Goal: Task Accomplishment & Management: Use online tool/utility

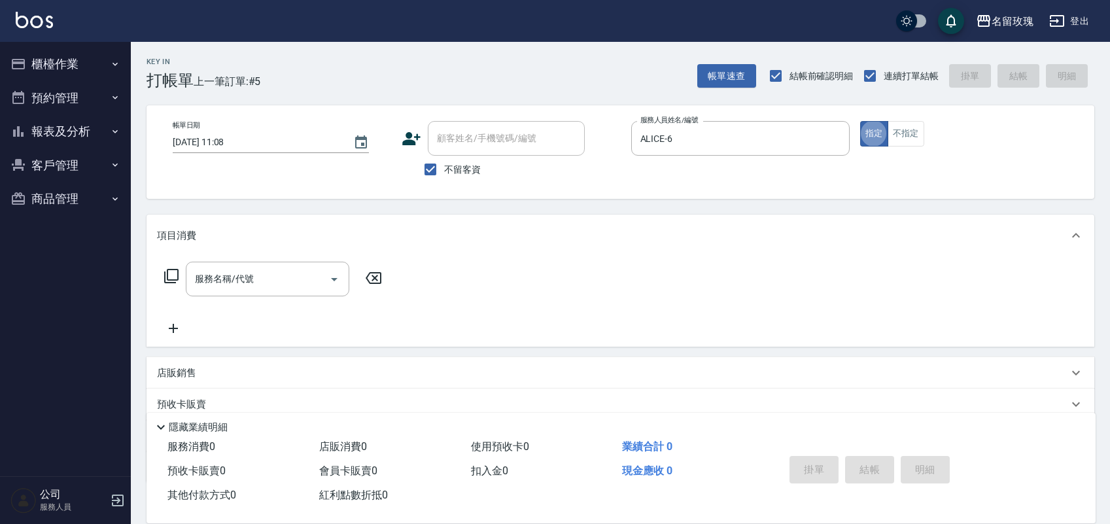
scroll to position [1, 0]
type button "true"
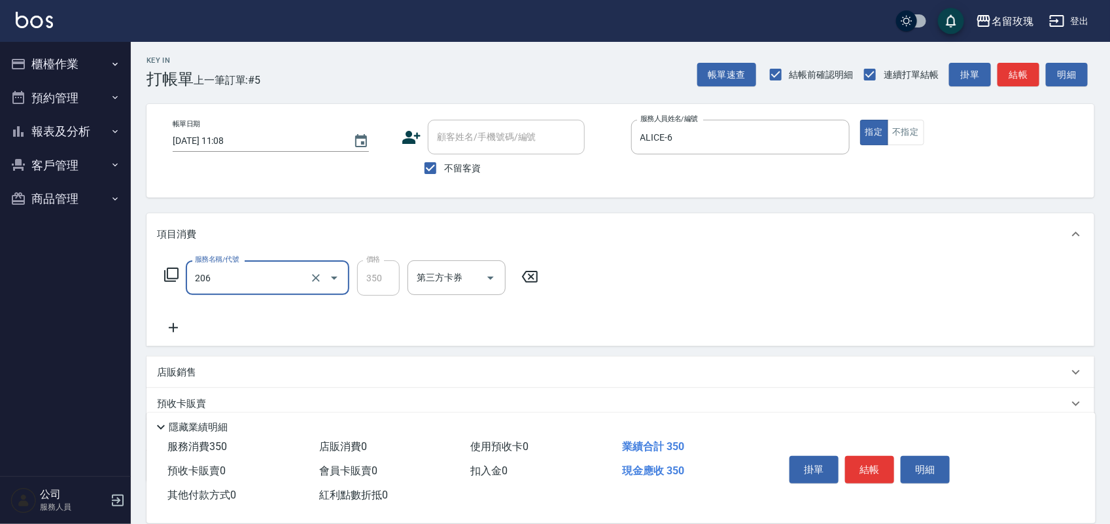
type input "洗髮精油(206)"
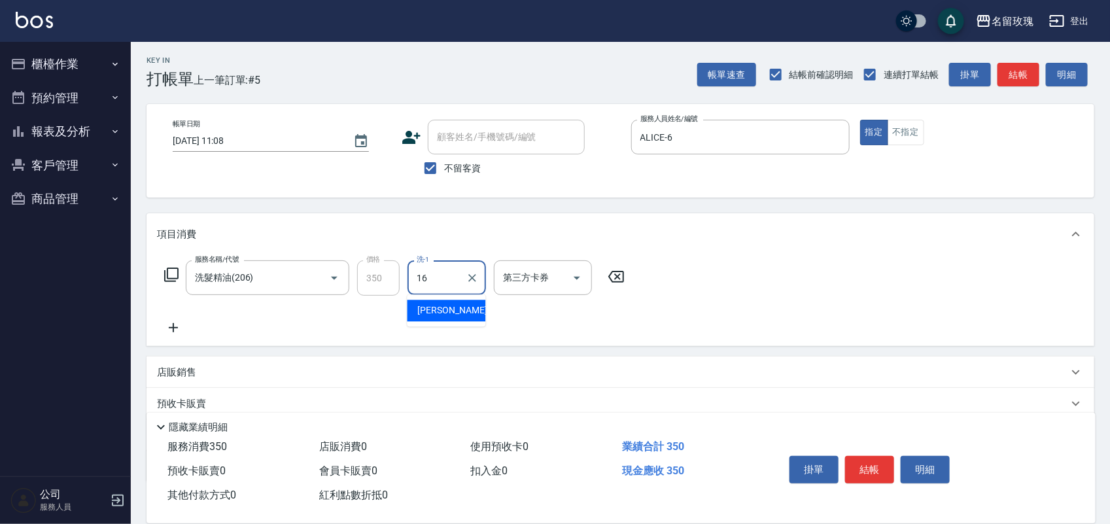
type input "[PERSON_NAME]-16"
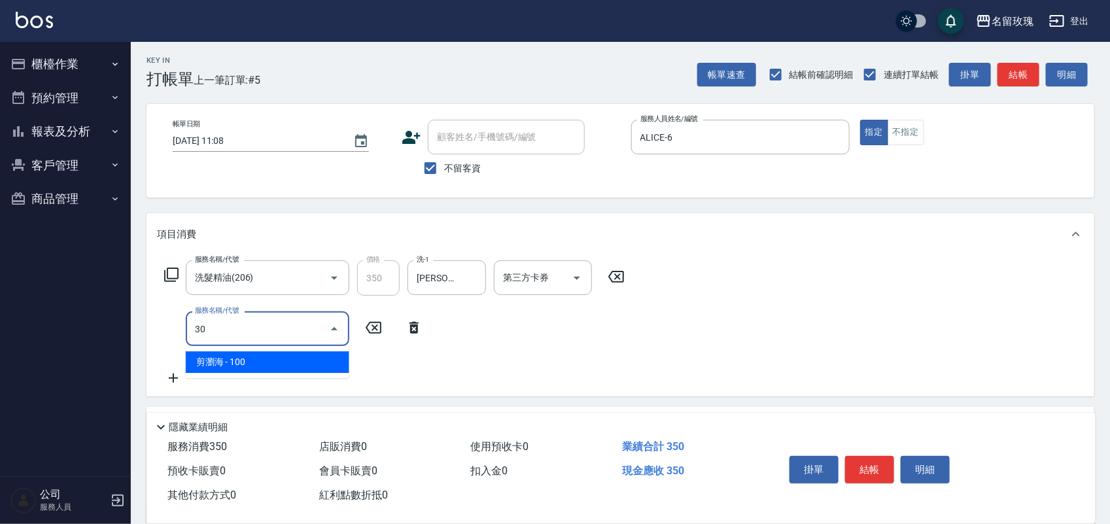
type input "3"
type input "502"
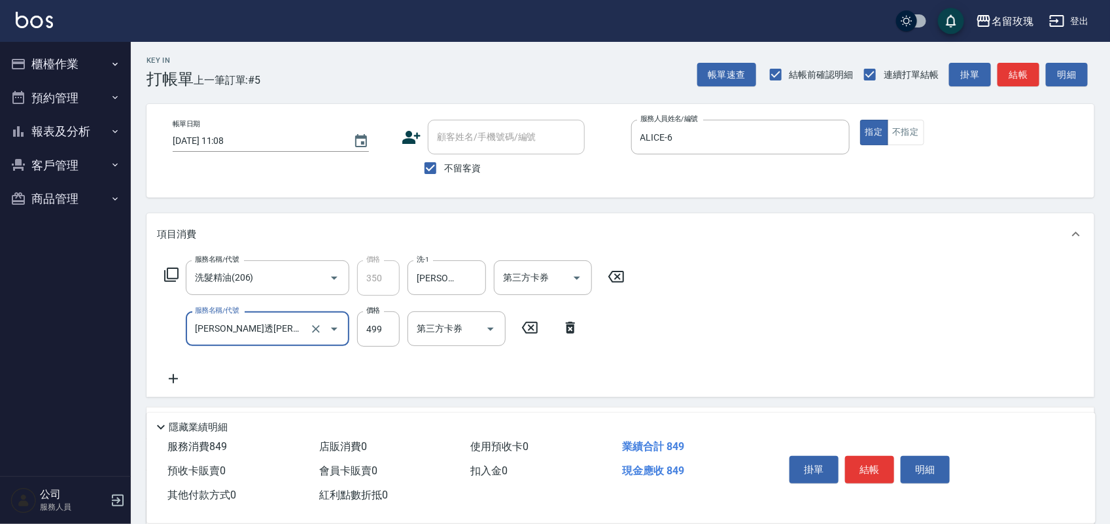
type input "[PERSON_NAME]透[PERSON_NAME]洗([DATE])(201)"
click at [643, 344] on div "服務名稱/代號 [PERSON_NAME]透舒柔洗([DATE])(201) 服務名稱/代號 價格 499 價格 洗-1 洗-1 第三方卡券 第三方卡券" at bounding box center [415, 328] width 516 height 35
click at [645, 335] on div "服務名稱/代號 [PERSON_NAME]透舒柔洗([DATE])(201) 服務名稱/代號 價格 499 價格 洗-1 洗-1 第三方卡券 第三方卡券" at bounding box center [415, 328] width 516 height 35
click at [651, 334] on icon at bounding box center [656, 328] width 33 height 16
type input "0"
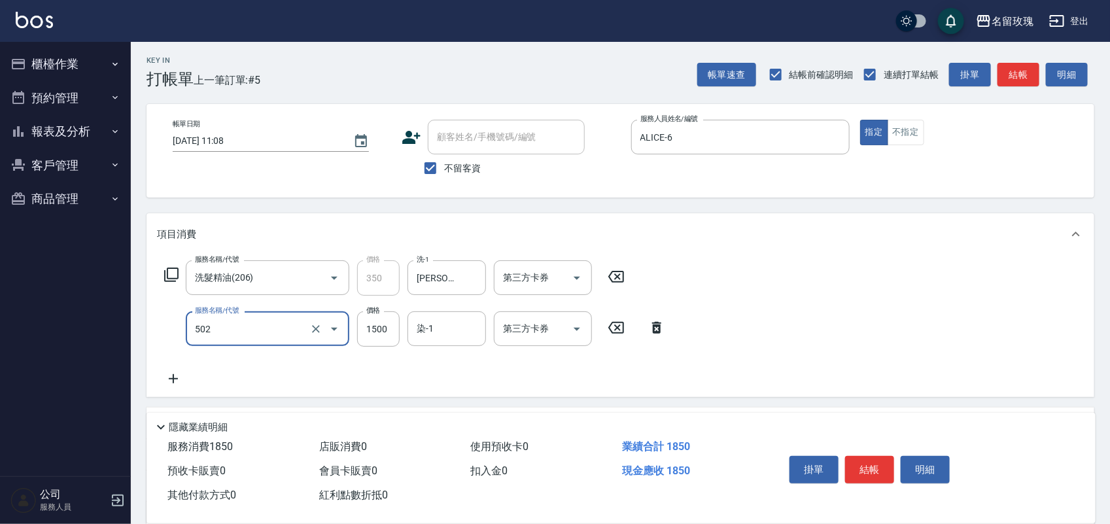
type input "染髮(502)"
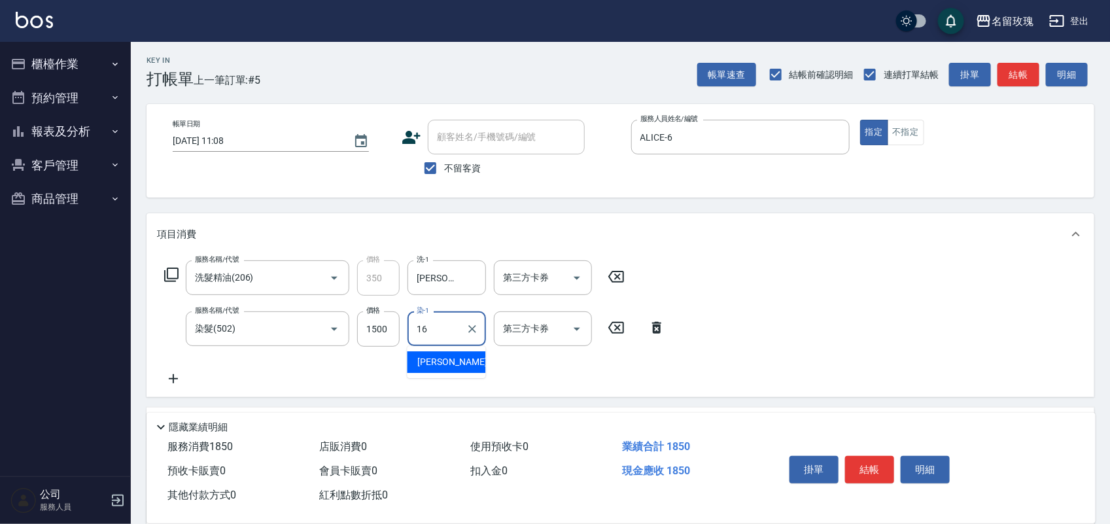
type input "[PERSON_NAME]-16"
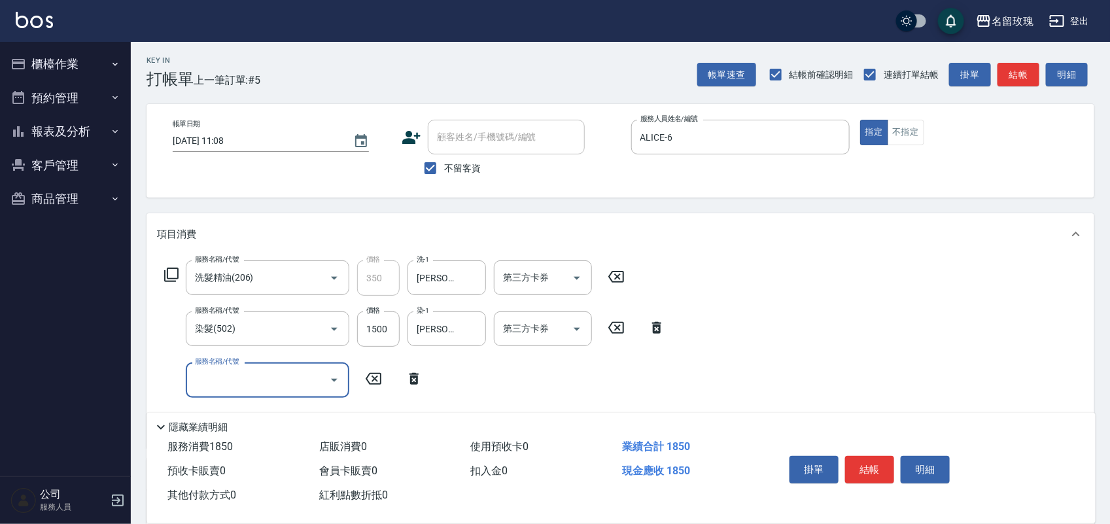
click at [937, 450] on div "掛單 結帳 明細" at bounding box center [869, 470] width 171 height 41
click at [938, 456] on button "明細" at bounding box center [924, 469] width 49 height 27
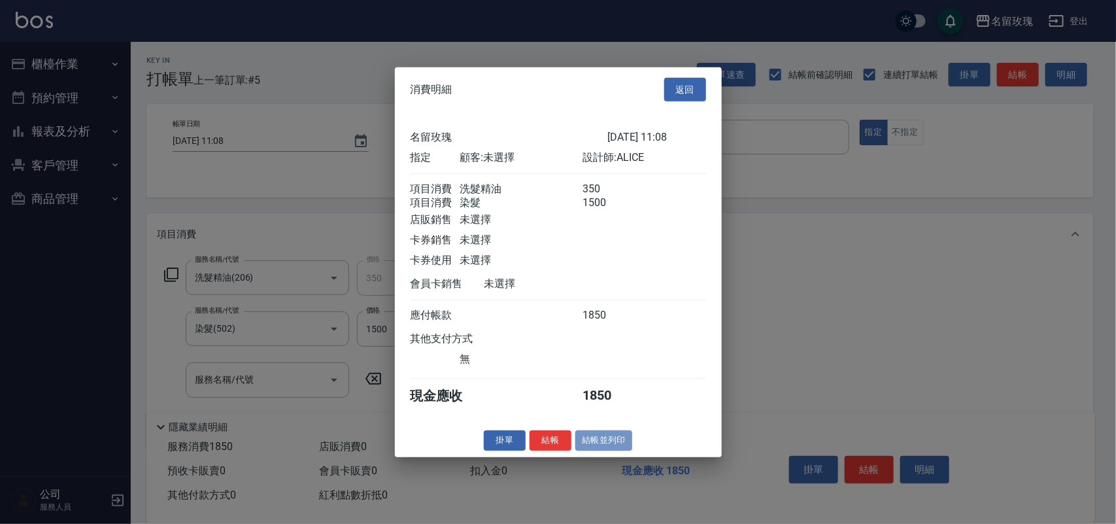
click at [577, 450] on button "結帳並列印" at bounding box center [603, 440] width 57 height 20
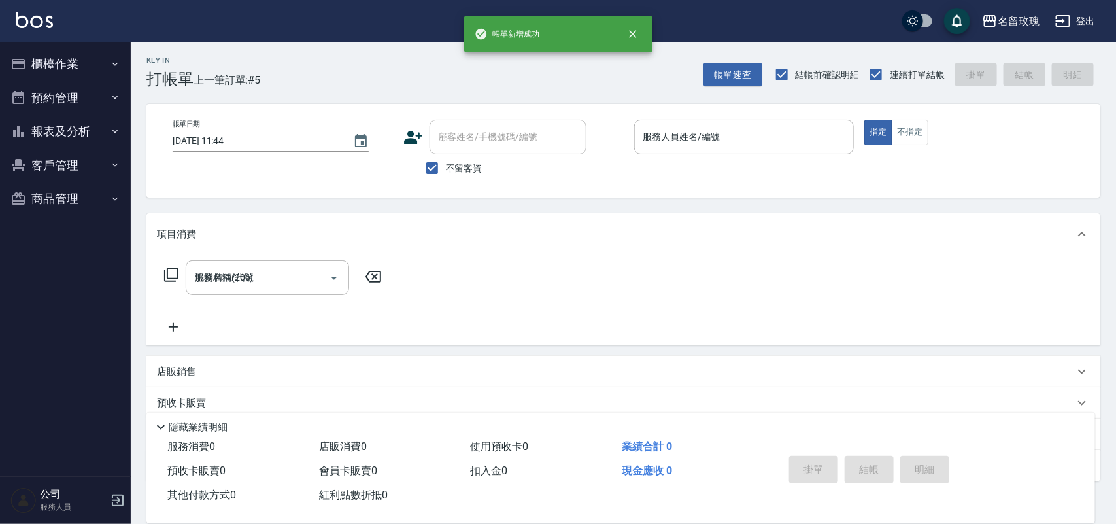
type input "[DATE] 11:44"
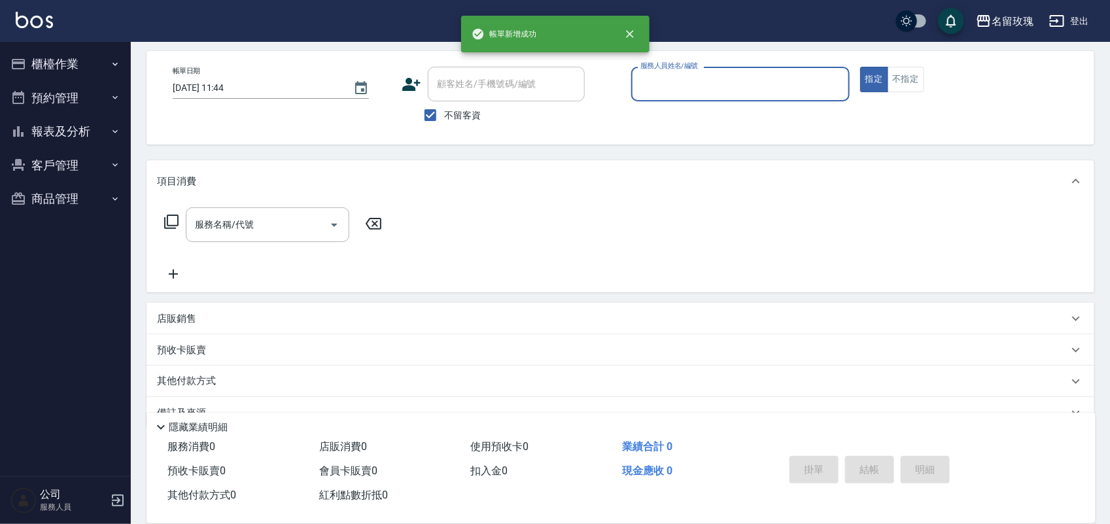
scroll to position [83, 0]
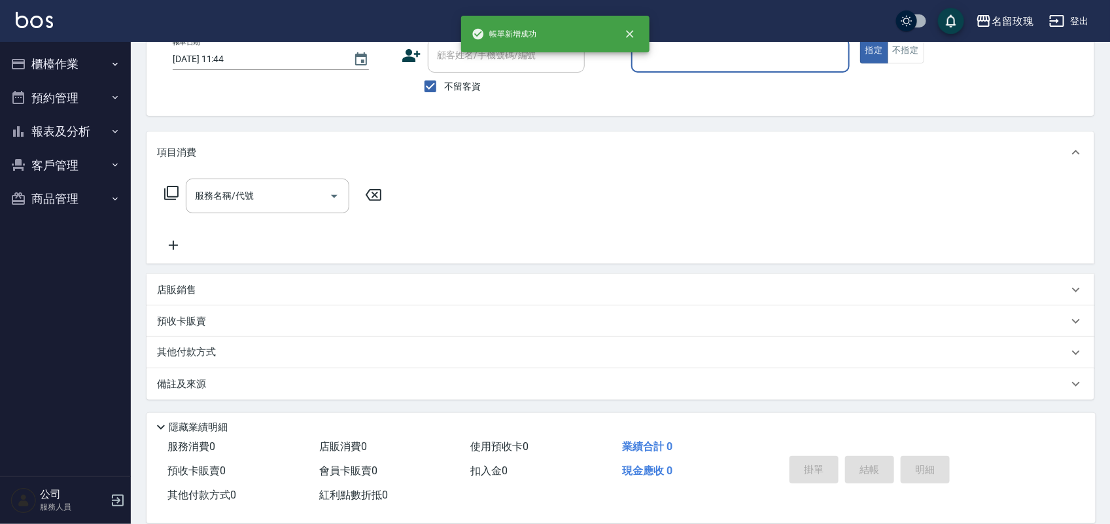
click at [92, 157] on button "客戶管理" at bounding box center [65, 165] width 120 height 34
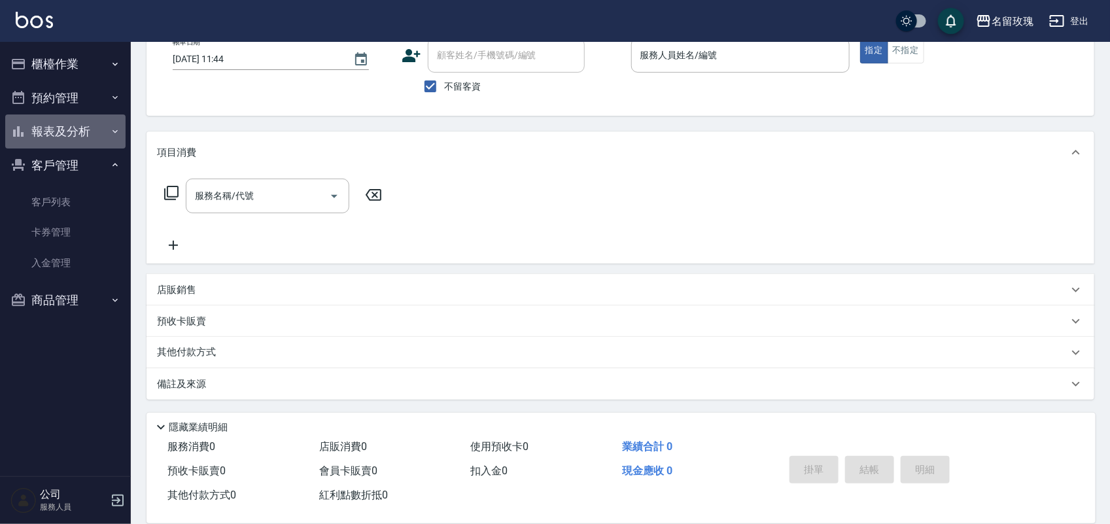
click at [99, 143] on button "報表及分析" at bounding box center [65, 131] width 120 height 34
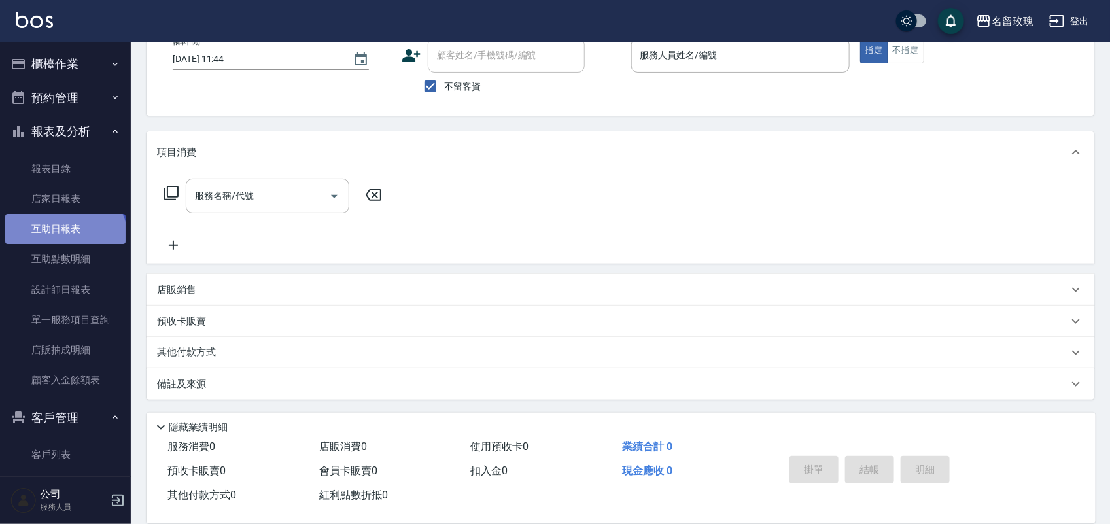
click at [63, 240] on link "互助日報表" at bounding box center [65, 229] width 120 height 30
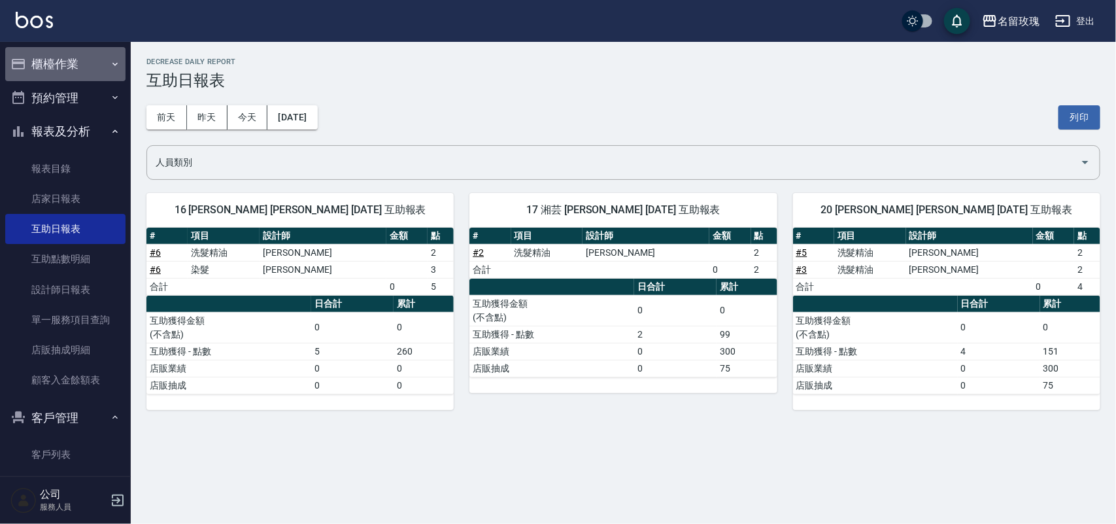
click at [110, 63] on icon "button" at bounding box center [115, 64] width 10 height 10
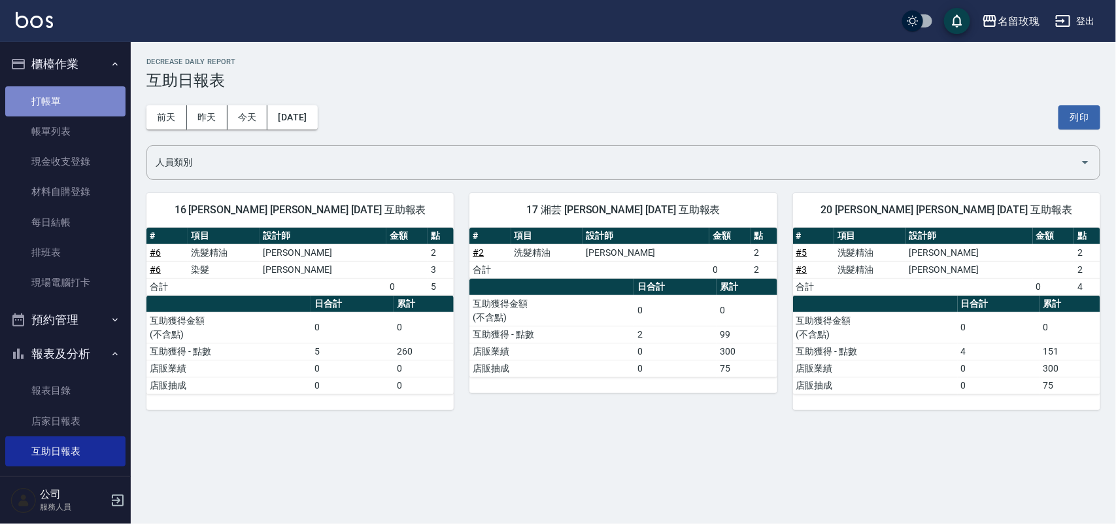
click at [101, 88] on link "打帳單" at bounding box center [65, 101] width 120 height 30
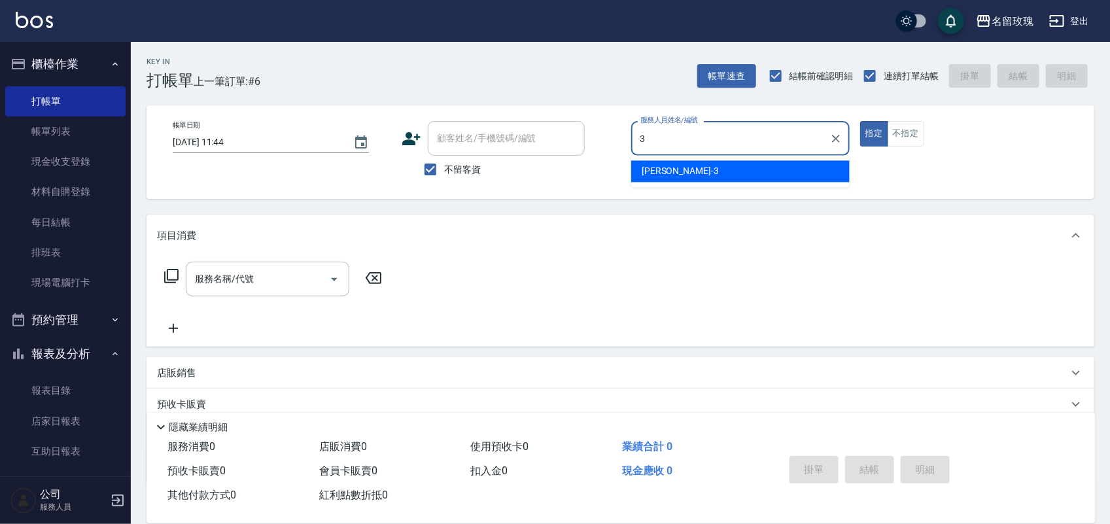
type input "[PERSON_NAME]-3"
type button "true"
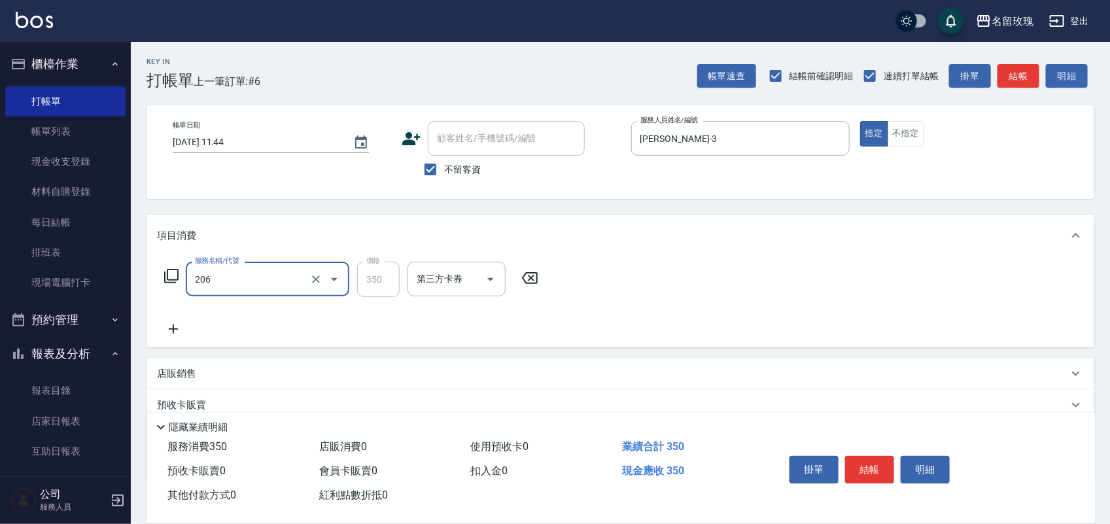
type input "洗髮精油(206)"
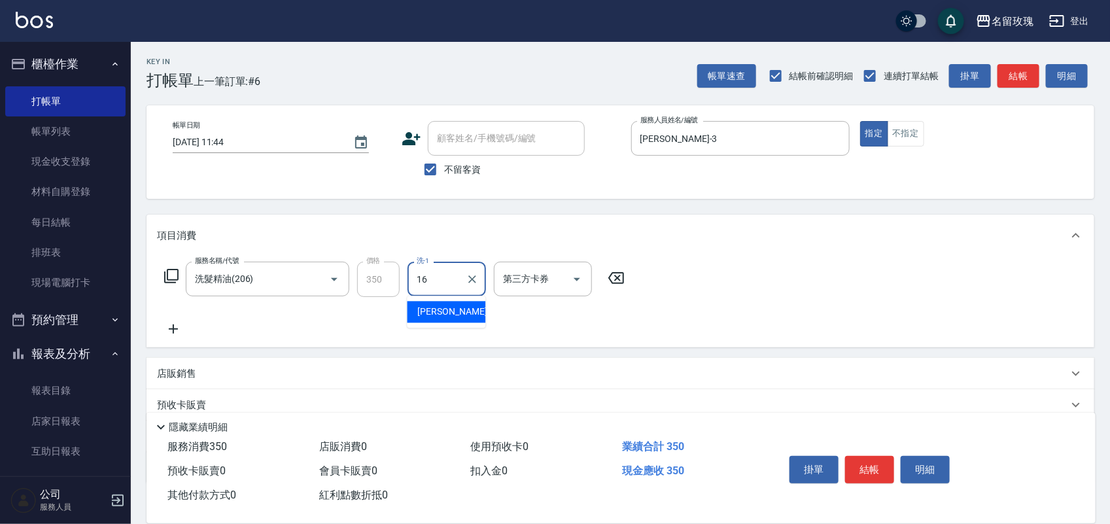
type input "[PERSON_NAME]-16"
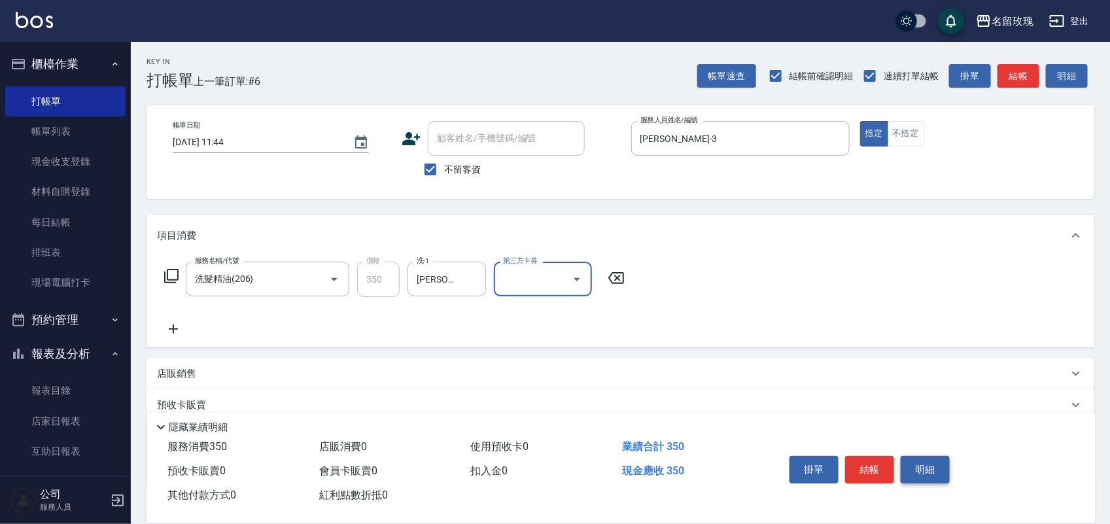
click at [913, 458] on button "明細" at bounding box center [924, 469] width 49 height 27
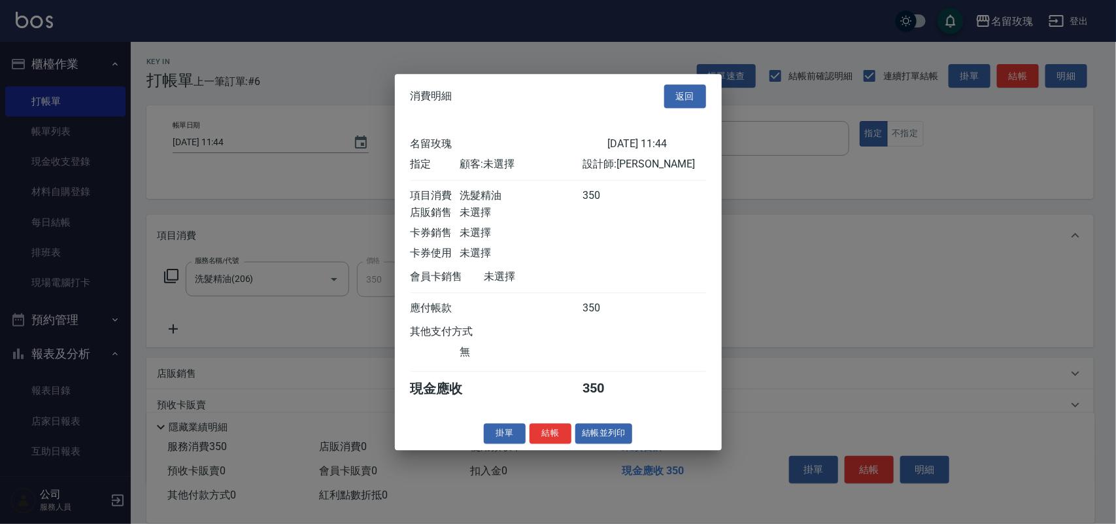
click at [602, 443] on button "結帳並列印" at bounding box center [603, 433] width 57 height 20
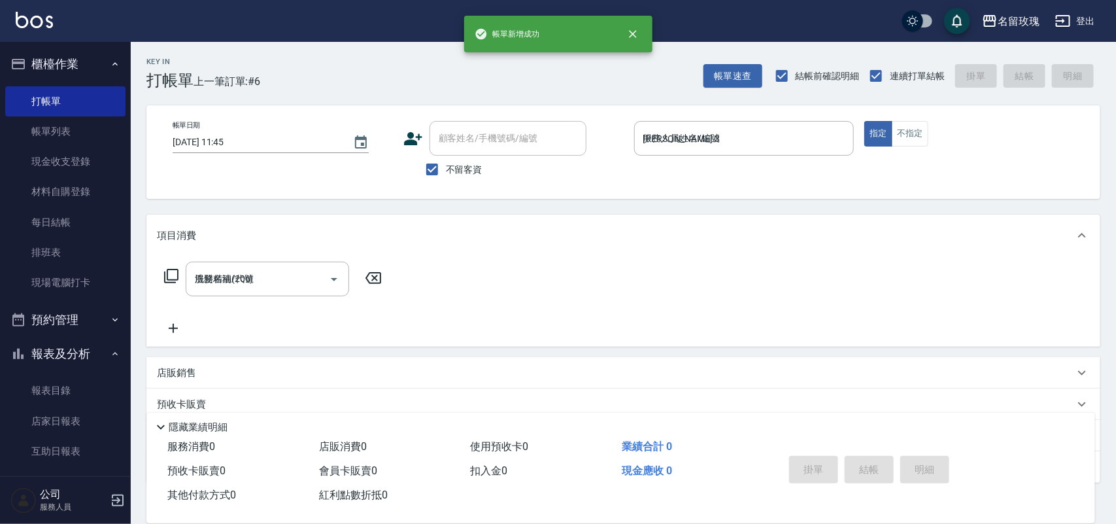
type input "[DATE] 11:45"
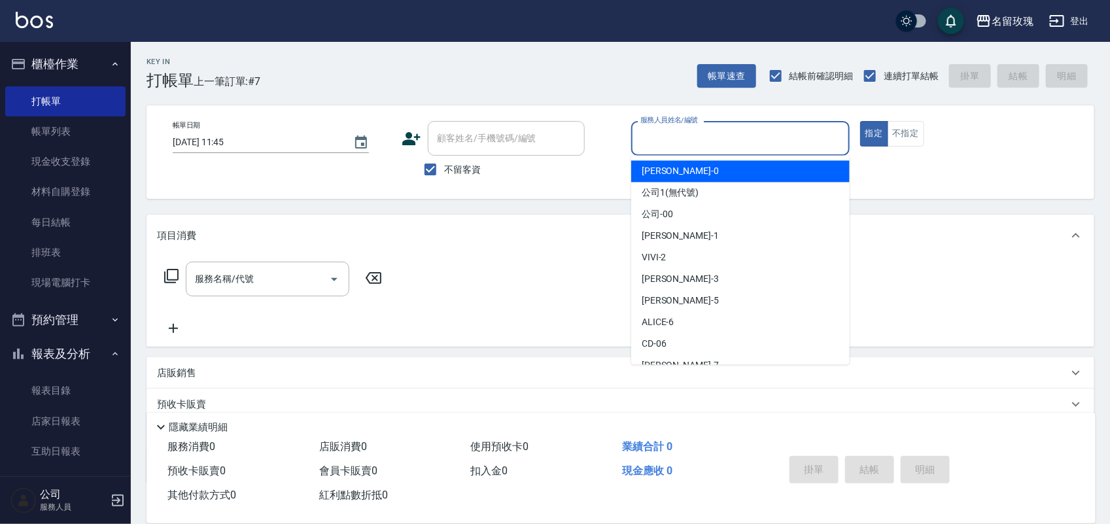
click at [672, 148] on input "服務人員姓名/編號" at bounding box center [740, 138] width 207 height 23
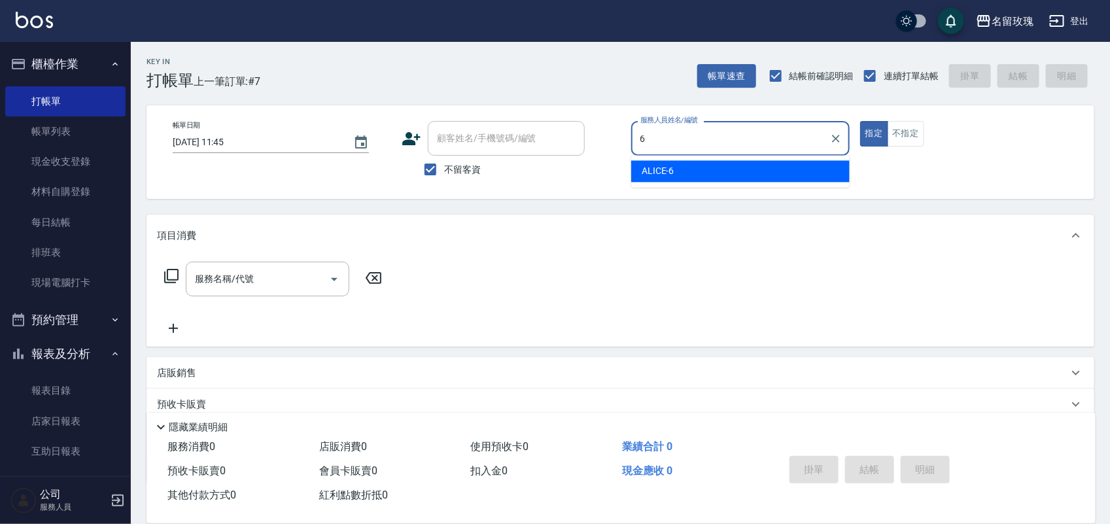
type input "ALICE-6"
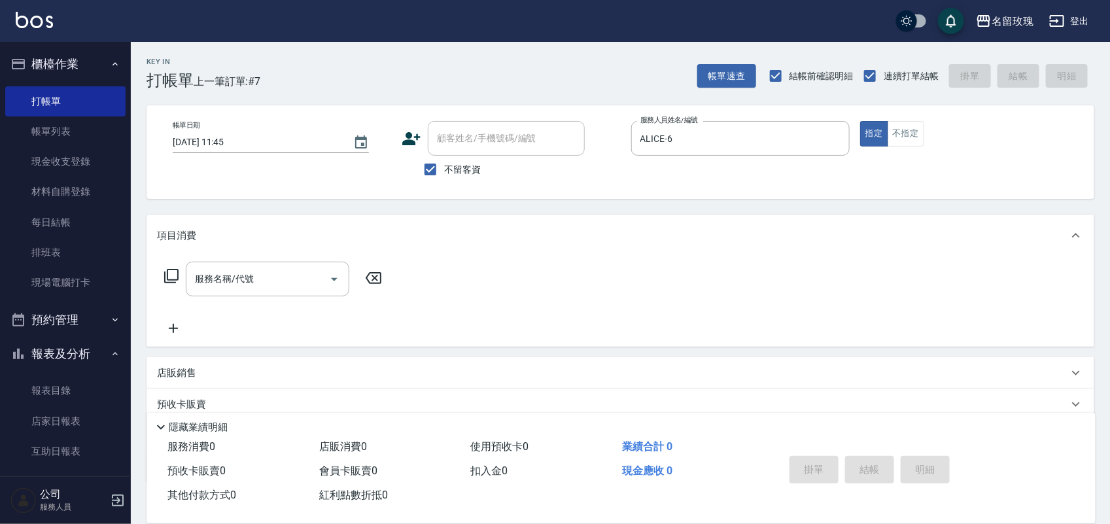
click at [173, 275] on icon at bounding box center [171, 276] width 16 height 16
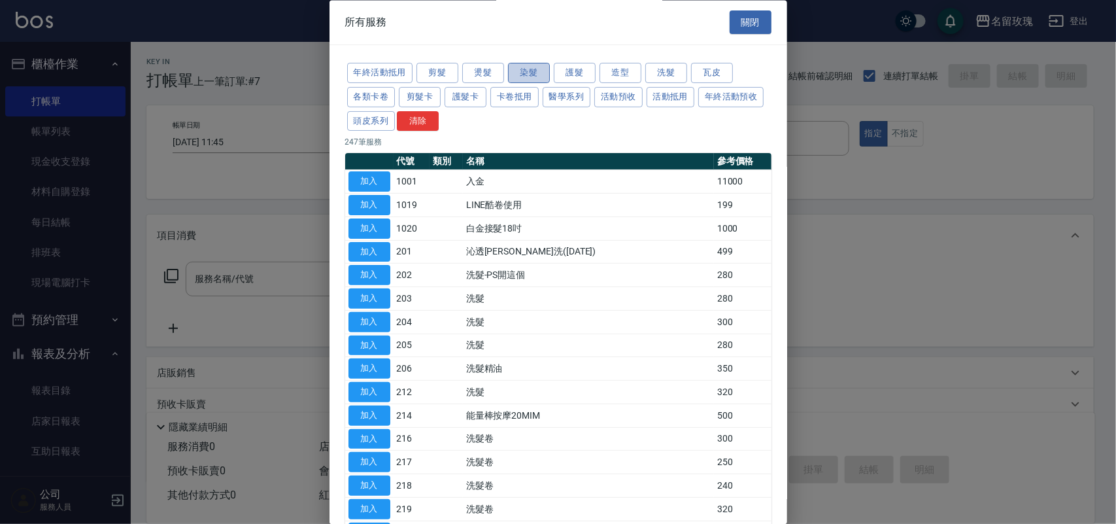
click at [528, 63] on button "染髮" at bounding box center [529, 73] width 42 height 20
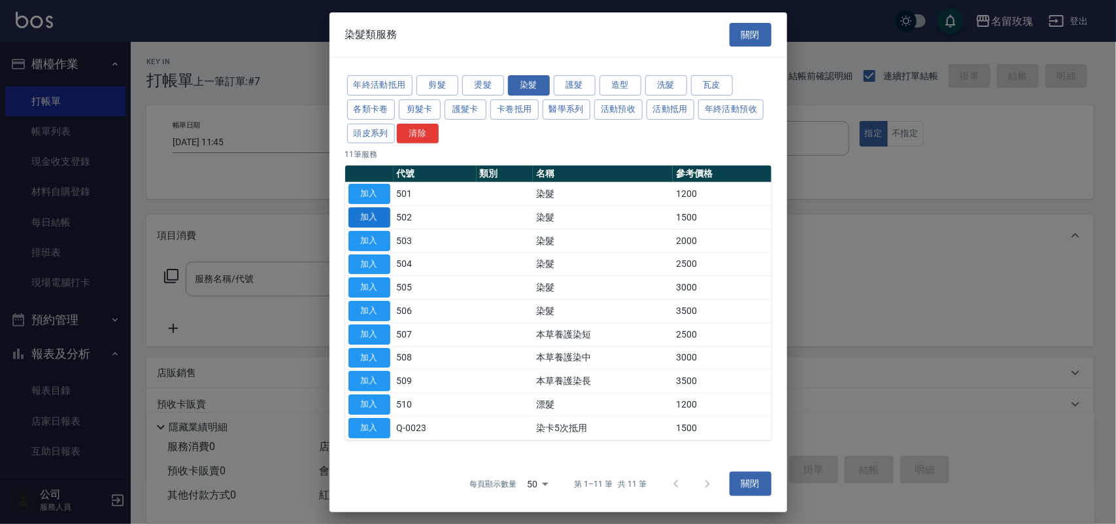
click at [364, 221] on button "加入" at bounding box center [369, 217] width 42 height 20
type input "染髮(502)"
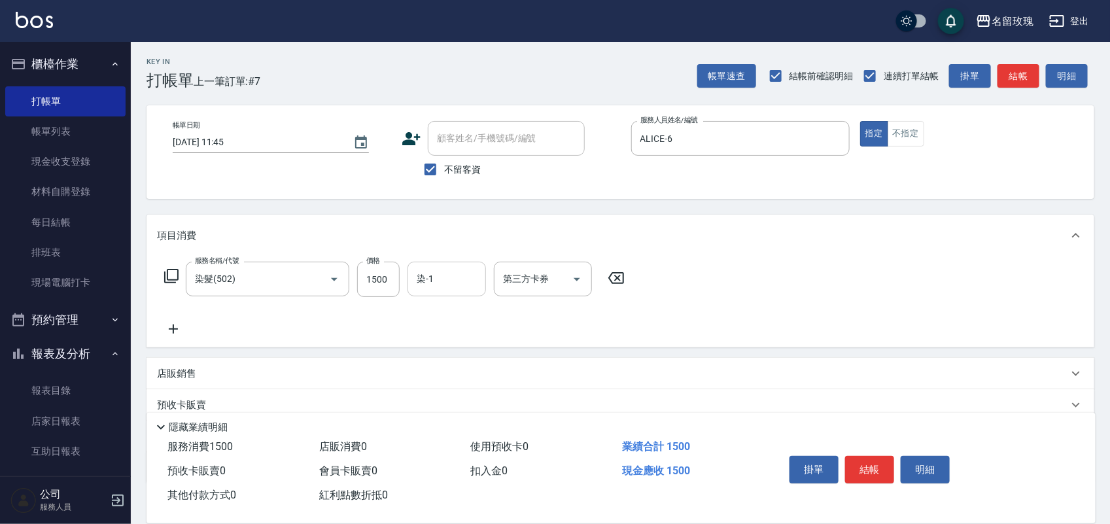
click at [420, 279] on div "染-1 染-1" at bounding box center [446, 279] width 78 height 35
type input "[PERSON_NAME]-19"
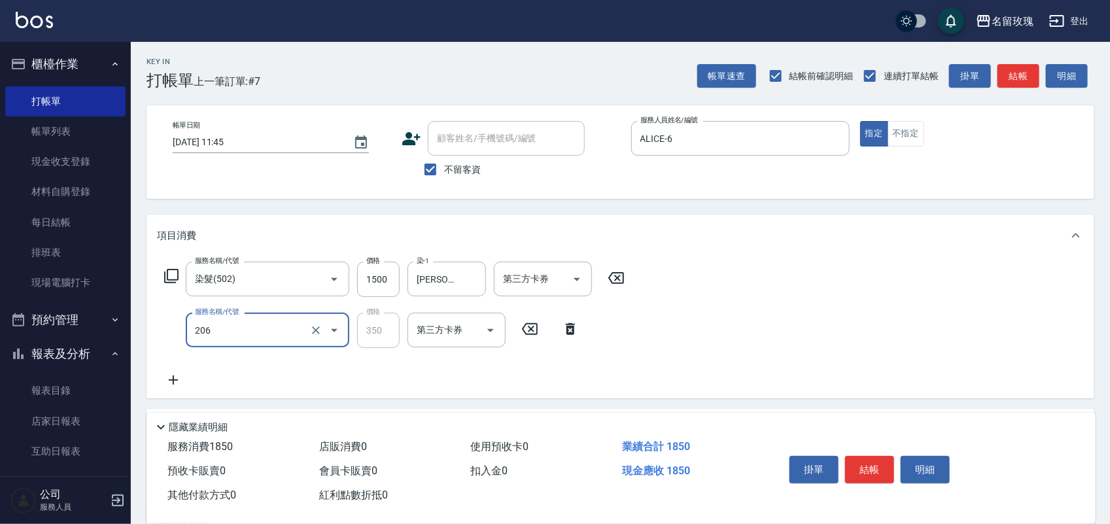
type input "洗髮精油(206)"
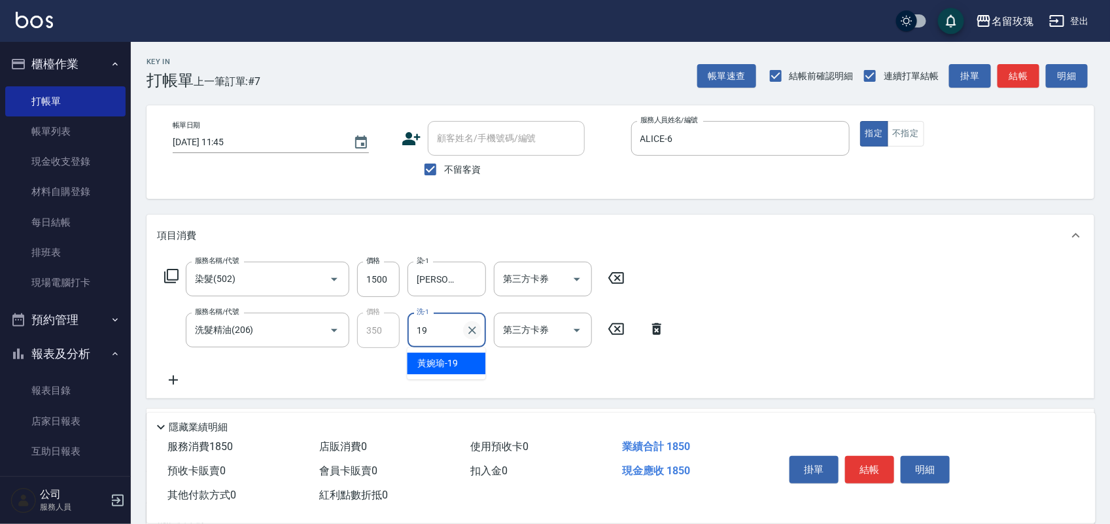
type input "[PERSON_NAME]-19"
click at [861, 458] on button "結帳" at bounding box center [869, 469] width 49 height 27
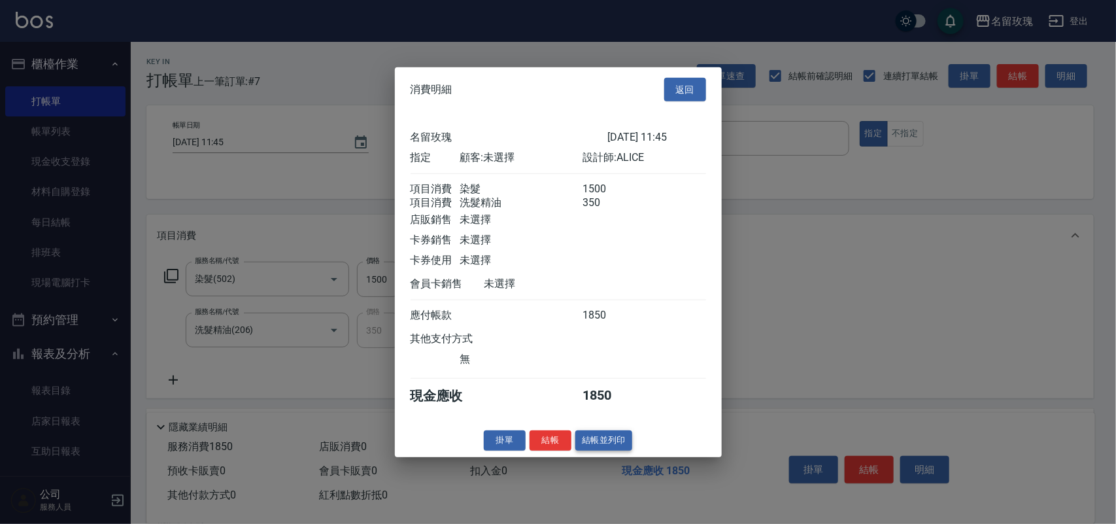
click at [609, 448] on button "結帳並列印" at bounding box center [603, 440] width 57 height 20
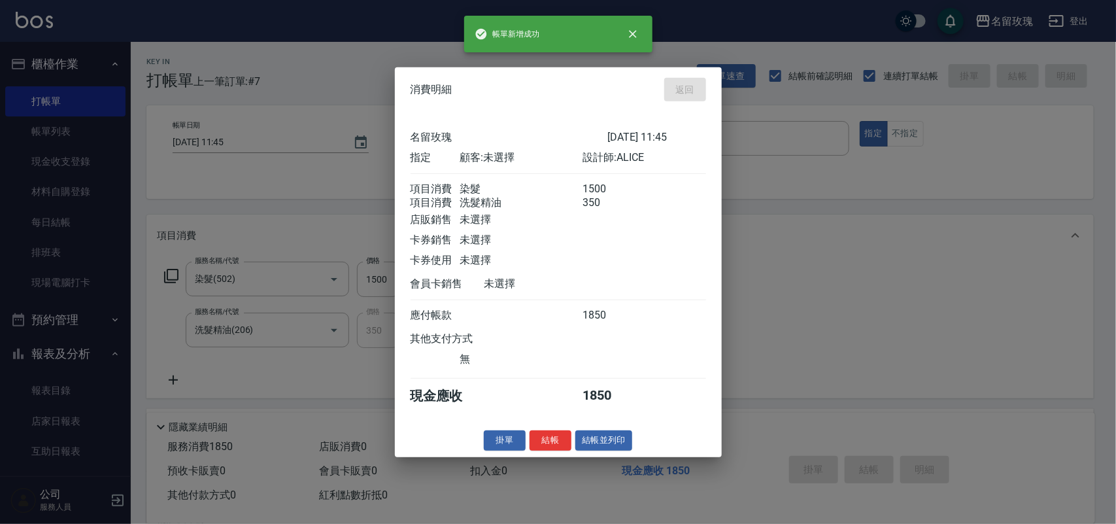
type input "[DATE] 11:51"
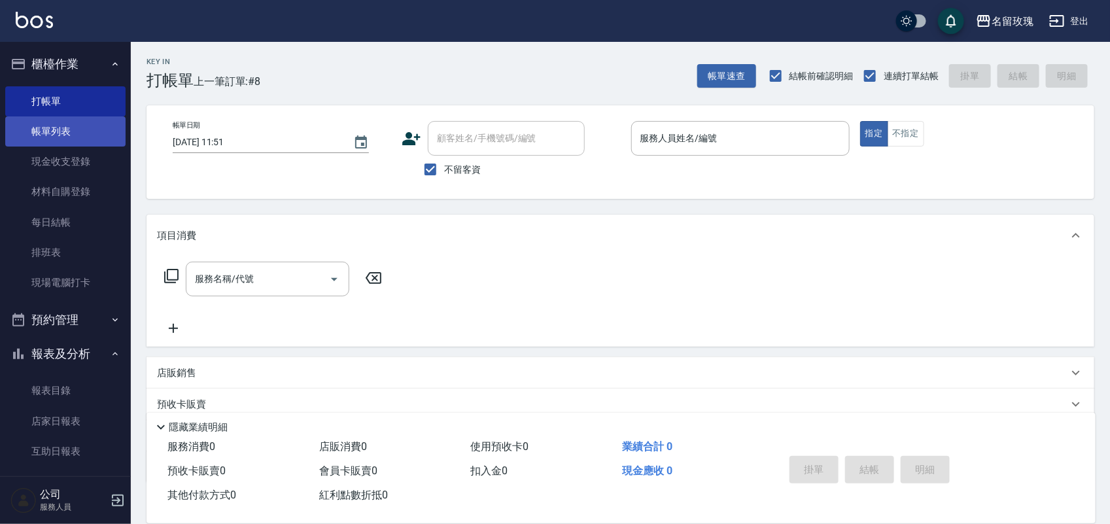
click at [61, 137] on link "帳單列表" at bounding box center [65, 131] width 120 height 30
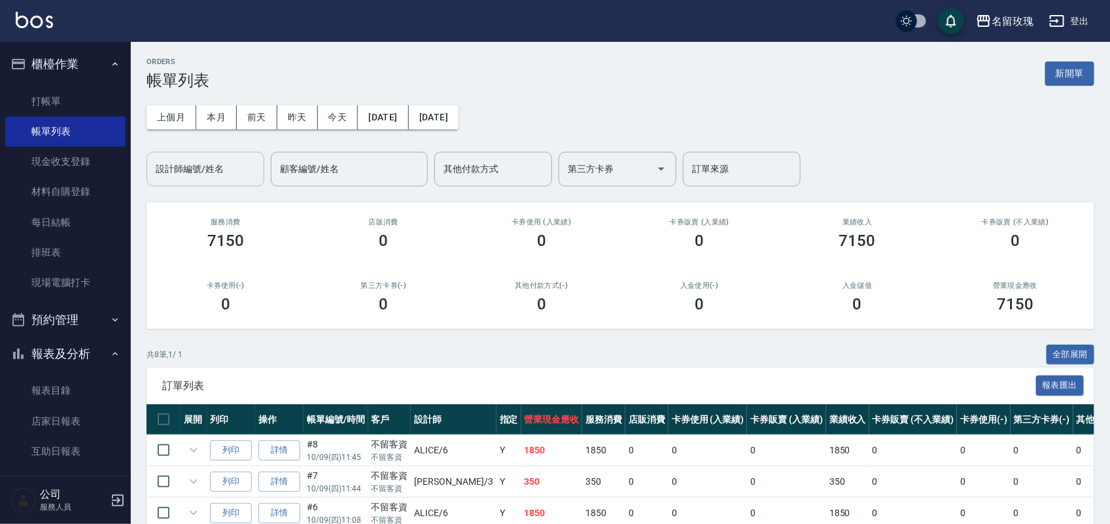
click at [184, 182] on div "設計師編號/姓名" at bounding box center [205, 169] width 118 height 35
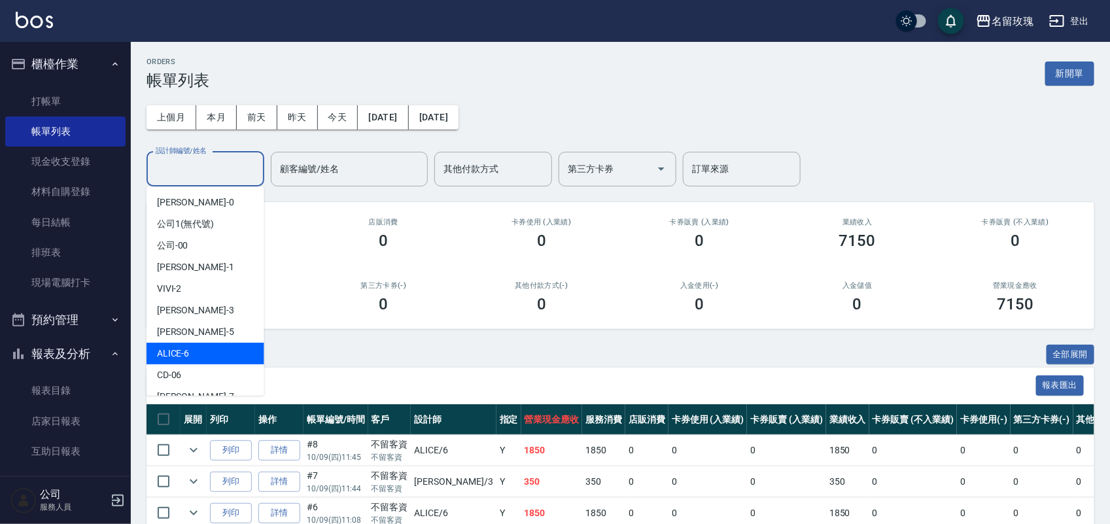
click at [184, 343] on div "ALICE -6" at bounding box center [205, 354] width 118 height 22
type input "ALICE-6"
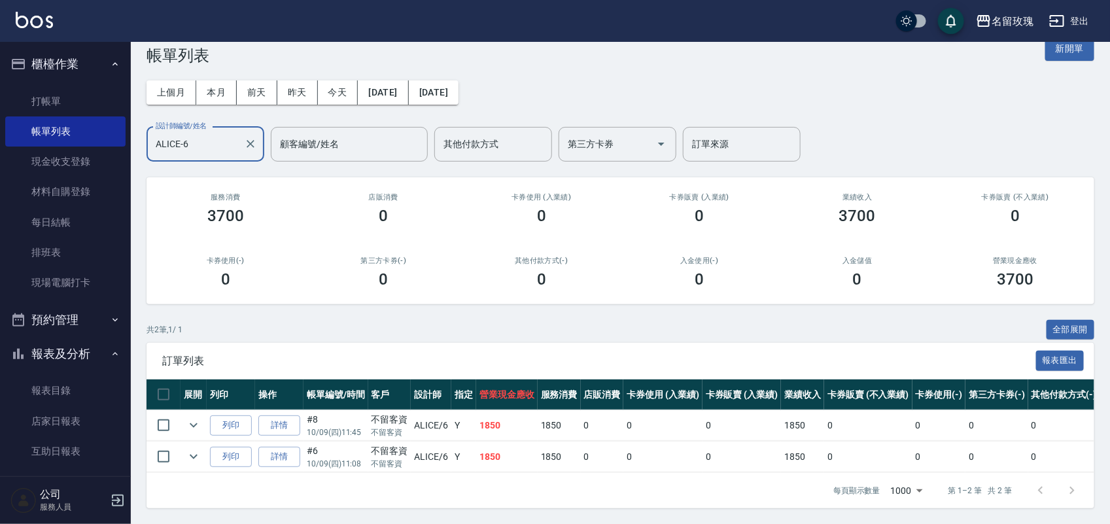
scroll to position [37, 0]
click at [1057, 320] on button "全部展開" at bounding box center [1070, 330] width 48 height 20
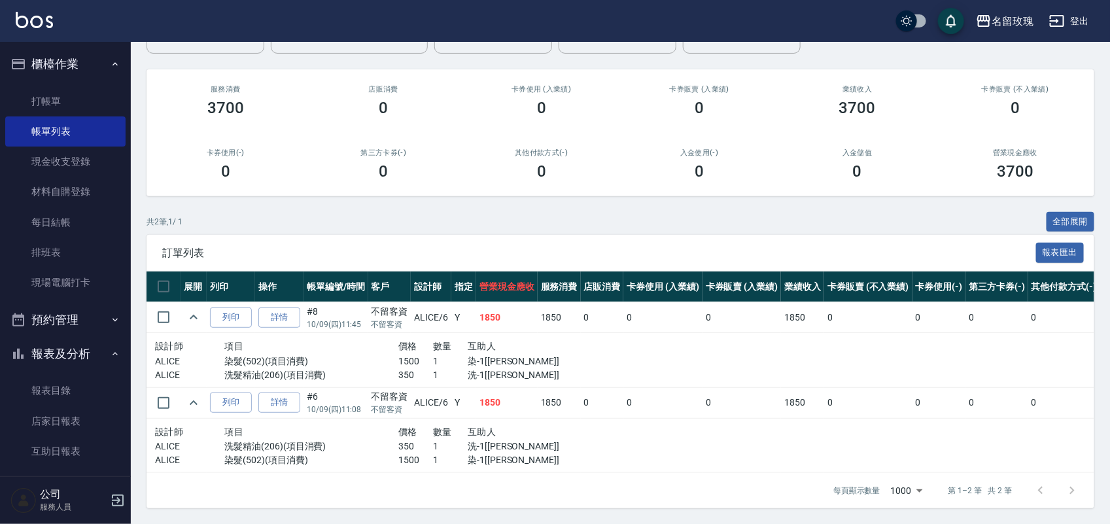
scroll to position [145, 0]
click at [44, 106] on link "打帳單" at bounding box center [65, 101] width 120 height 30
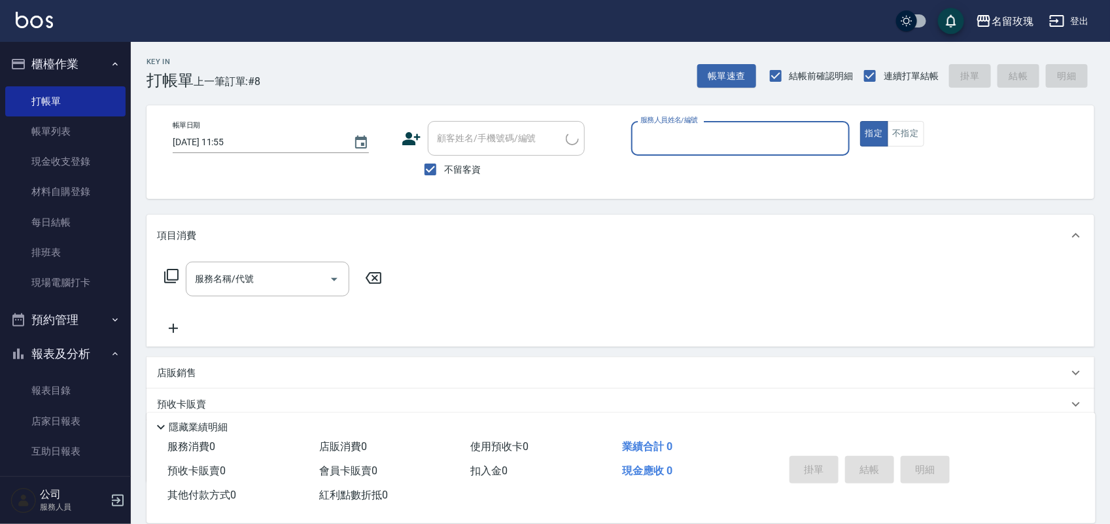
click at [54, 355] on button "報表及分析" at bounding box center [65, 354] width 120 height 34
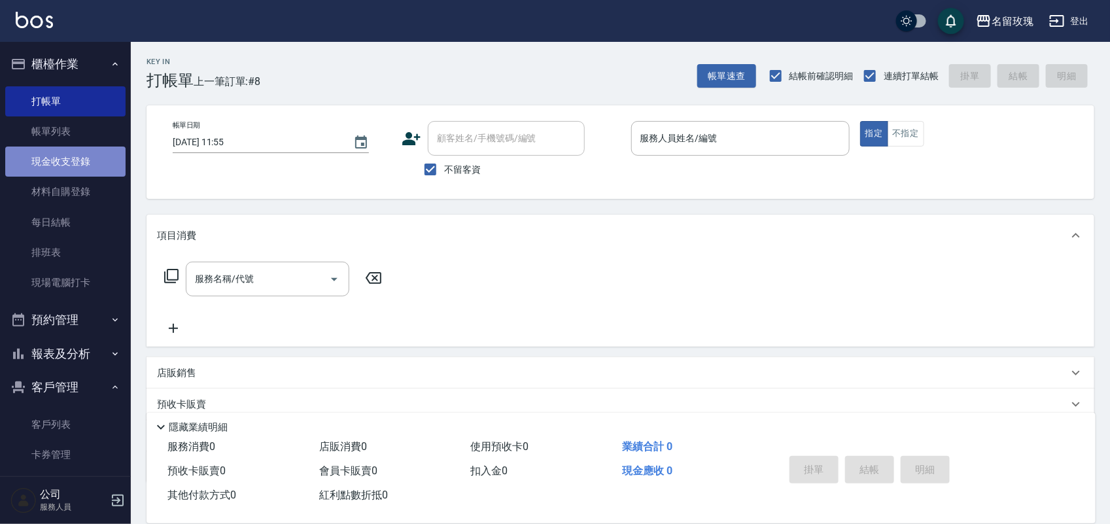
click at [93, 164] on link "現金收支登錄" at bounding box center [65, 161] width 120 height 30
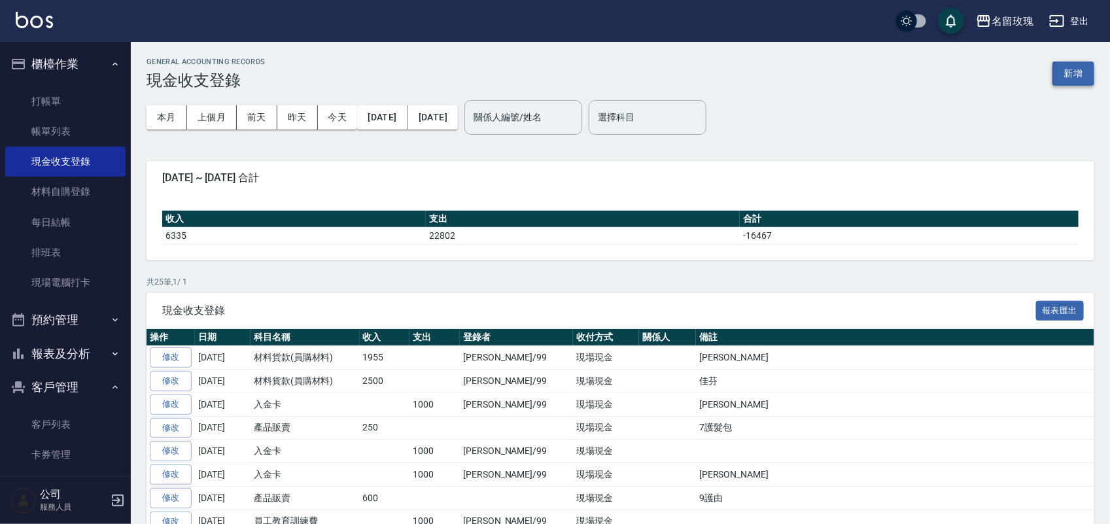
click at [1066, 74] on button "新增" at bounding box center [1073, 73] width 42 height 24
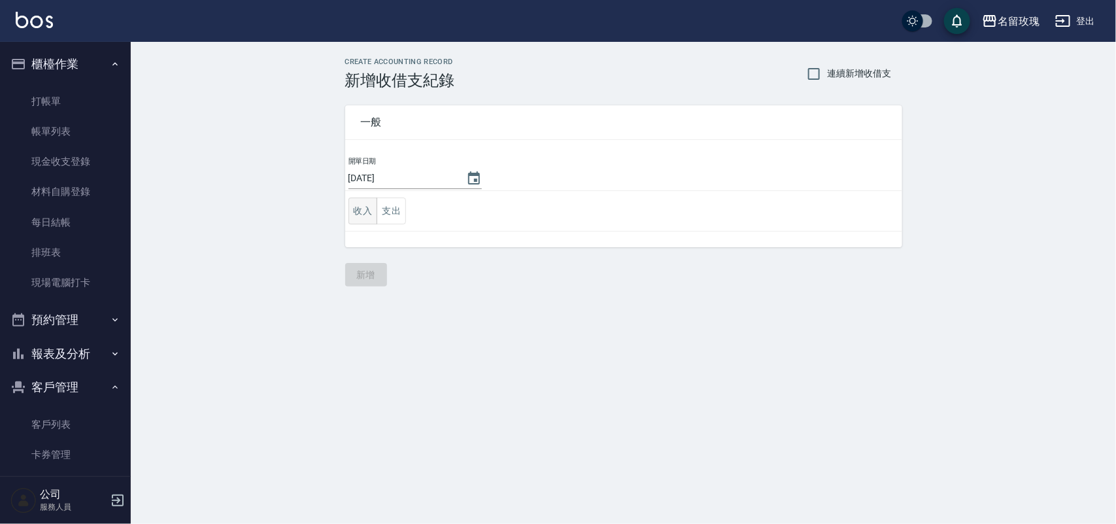
click at [354, 212] on button "收入" at bounding box center [362, 210] width 29 height 27
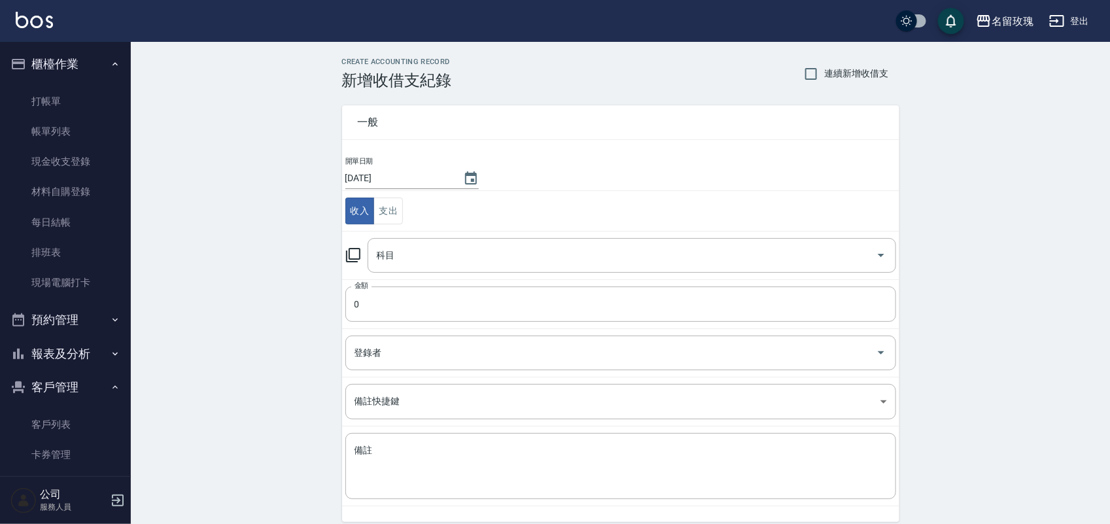
click at [360, 252] on icon at bounding box center [353, 255] width 14 height 14
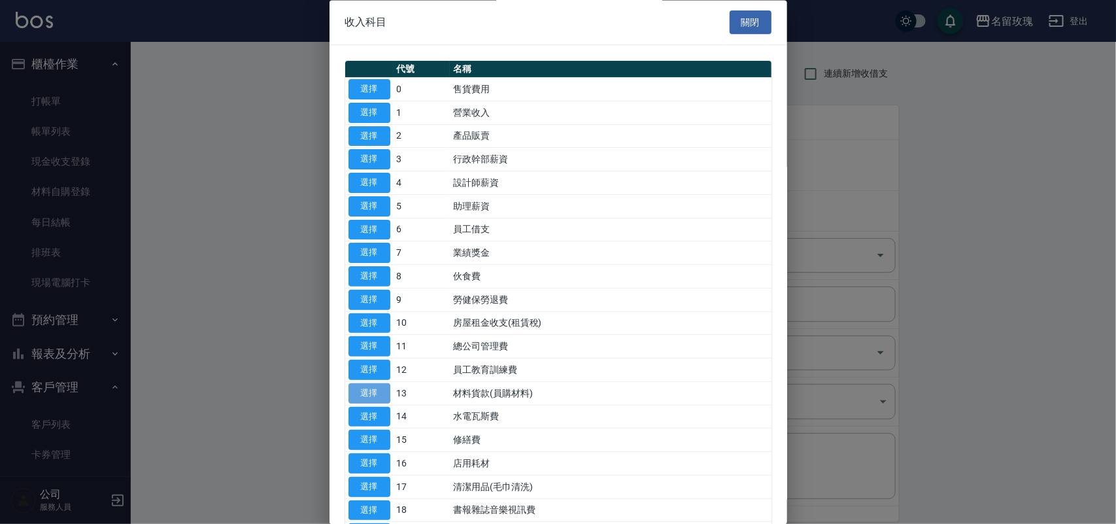
click at [373, 390] on button "選擇" at bounding box center [369, 393] width 42 height 20
type input "13 材料貨款(員購材料)"
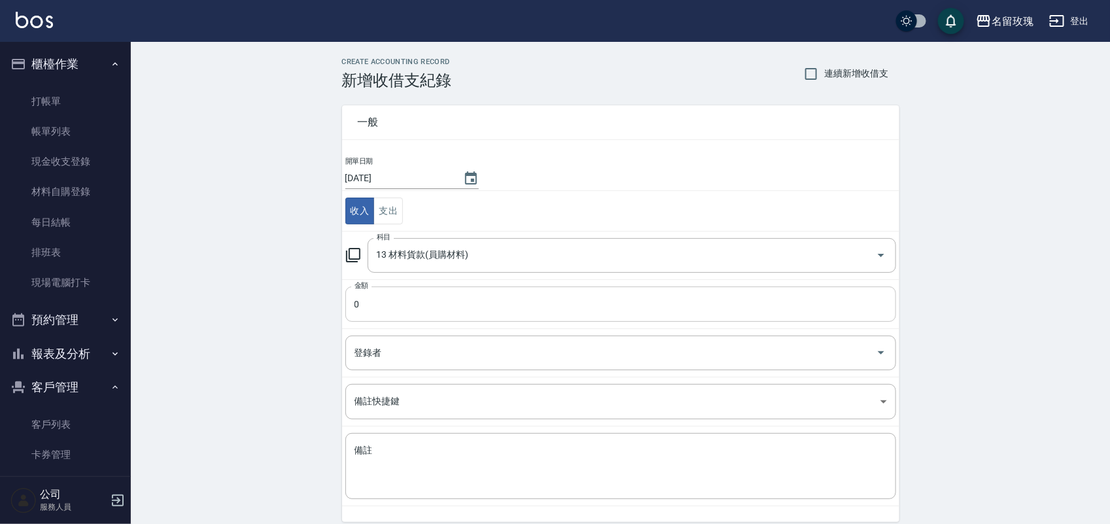
click at [420, 305] on input "0" at bounding box center [620, 303] width 551 height 35
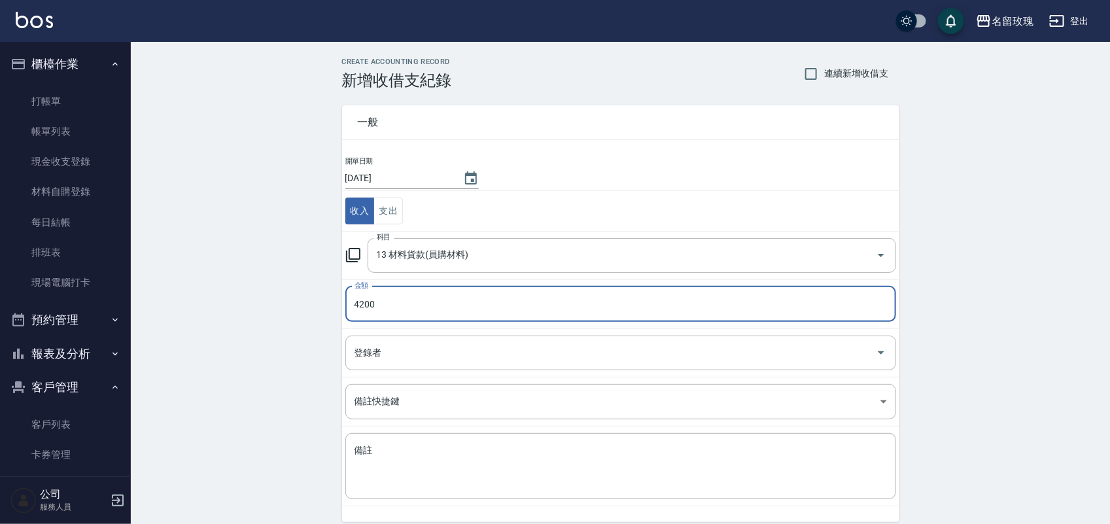
type input "4200"
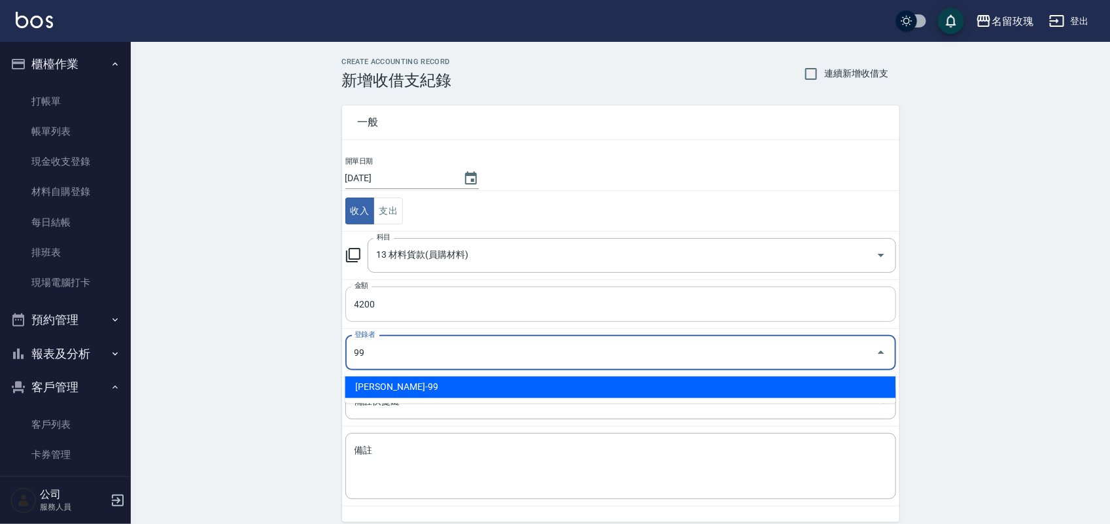
type input "[PERSON_NAME]-99"
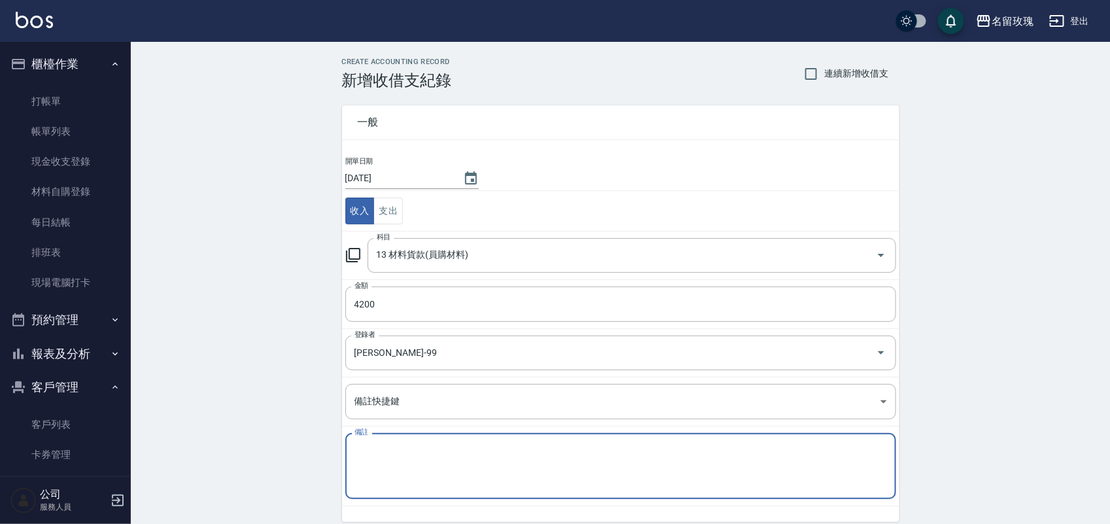
click at [458, 472] on textarea "備註" at bounding box center [620, 466] width 532 height 44
type textarea "2"
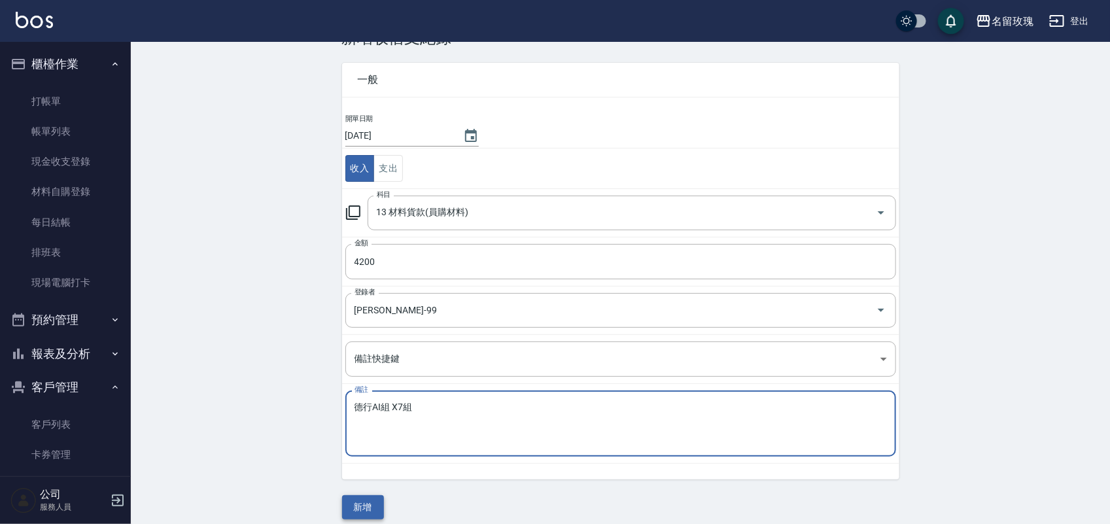
scroll to position [54, 0]
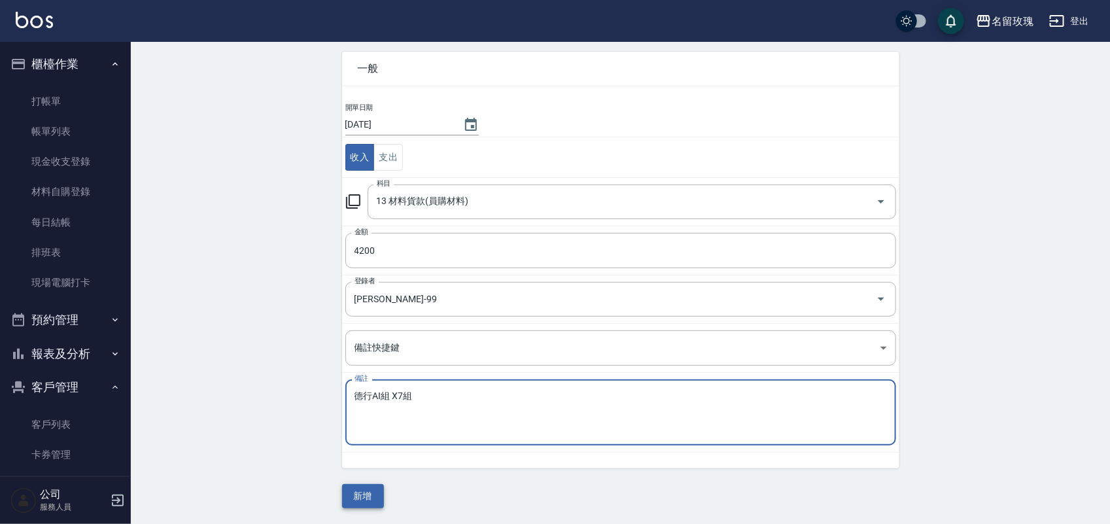
type textarea "德行AI組 X7組"
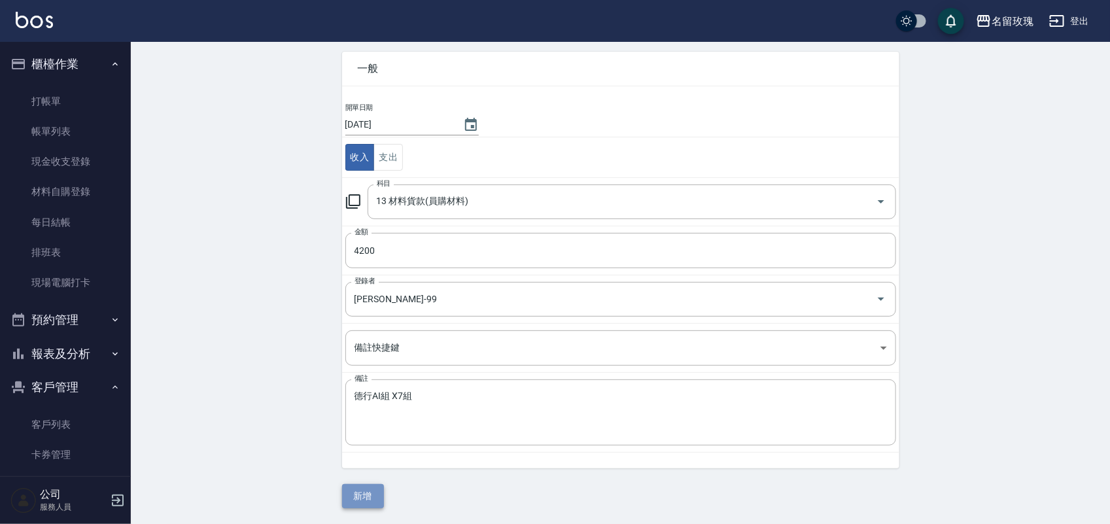
click at [351, 492] on button "新增" at bounding box center [363, 496] width 42 height 24
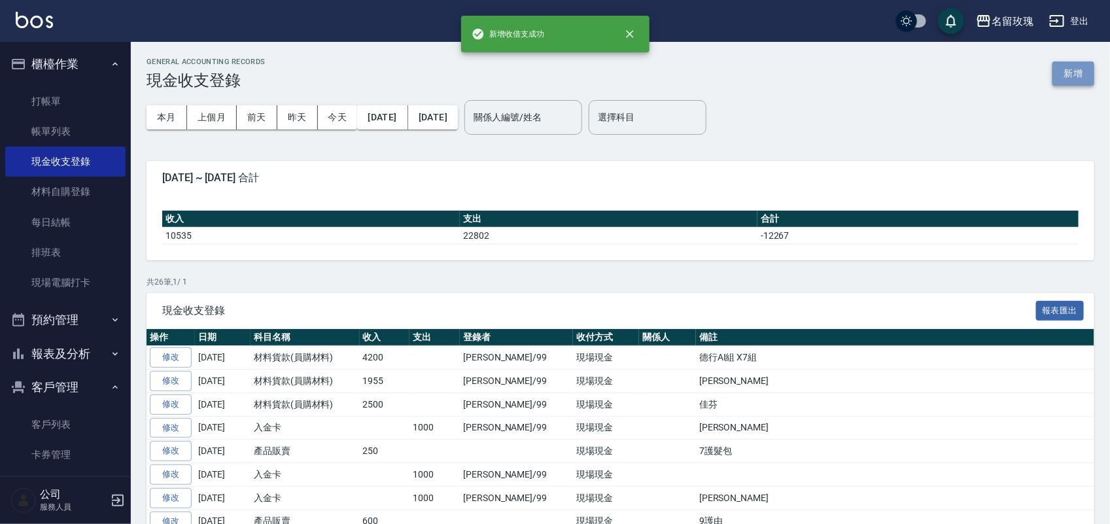
click at [1067, 71] on button "新增" at bounding box center [1073, 73] width 42 height 24
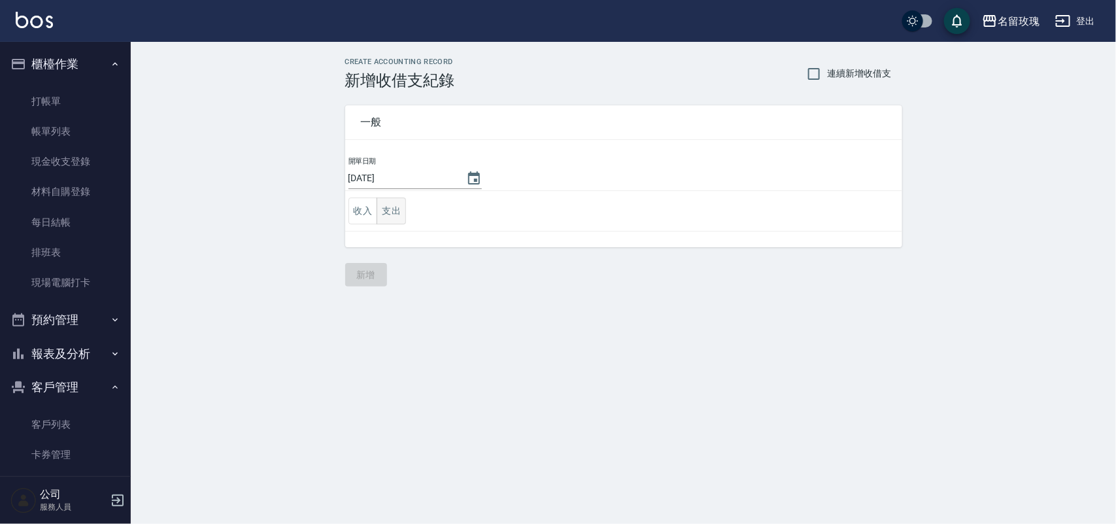
click at [400, 213] on button "支出" at bounding box center [391, 210] width 29 height 27
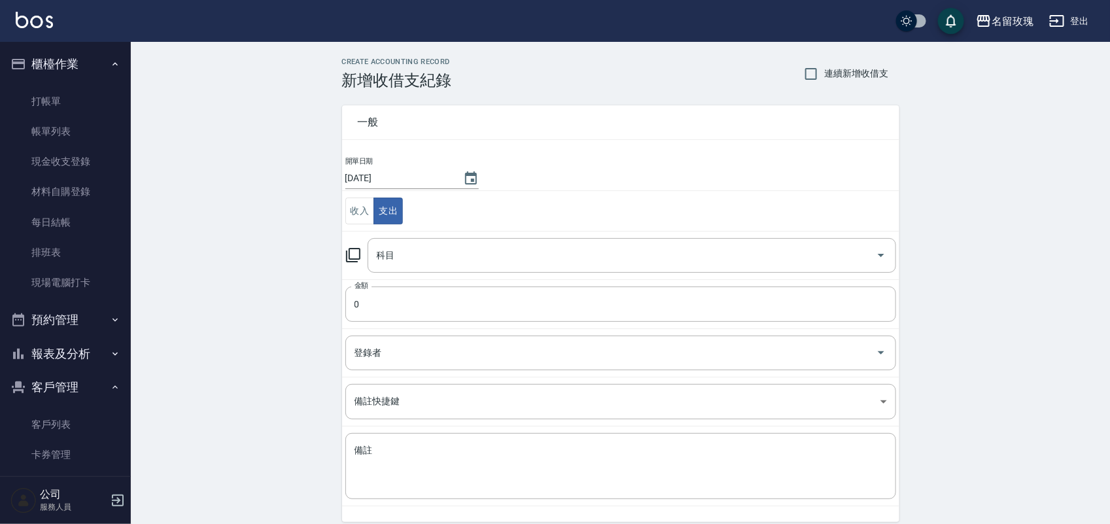
click at [348, 254] on icon at bounding box center [353, 255] width 16 height 16
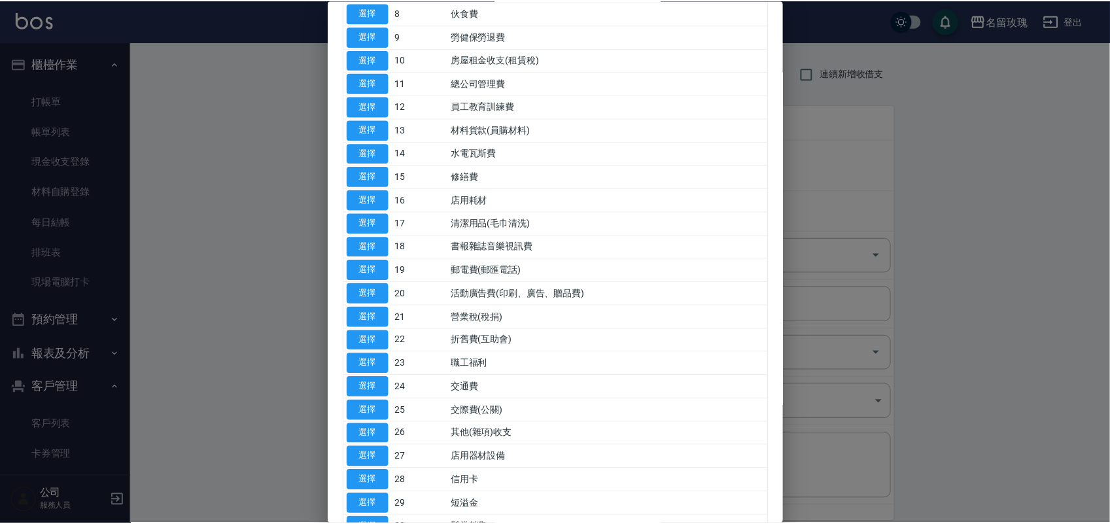
scroll to position [409, 0]
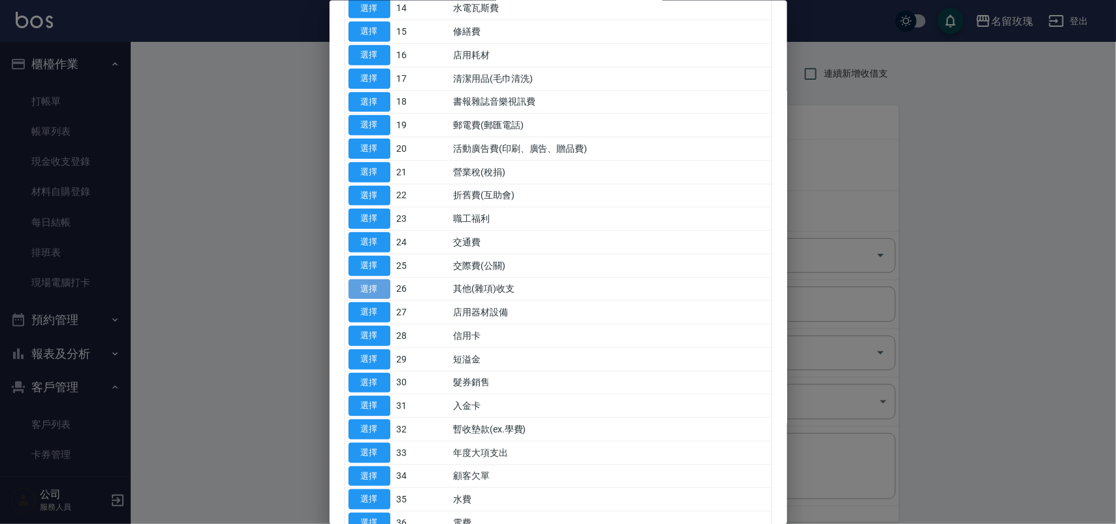
click at [361, 288] on button "選擇" at bounding box center [369, 289] width 42 height 20
type input "26 其他(雜項)收支"
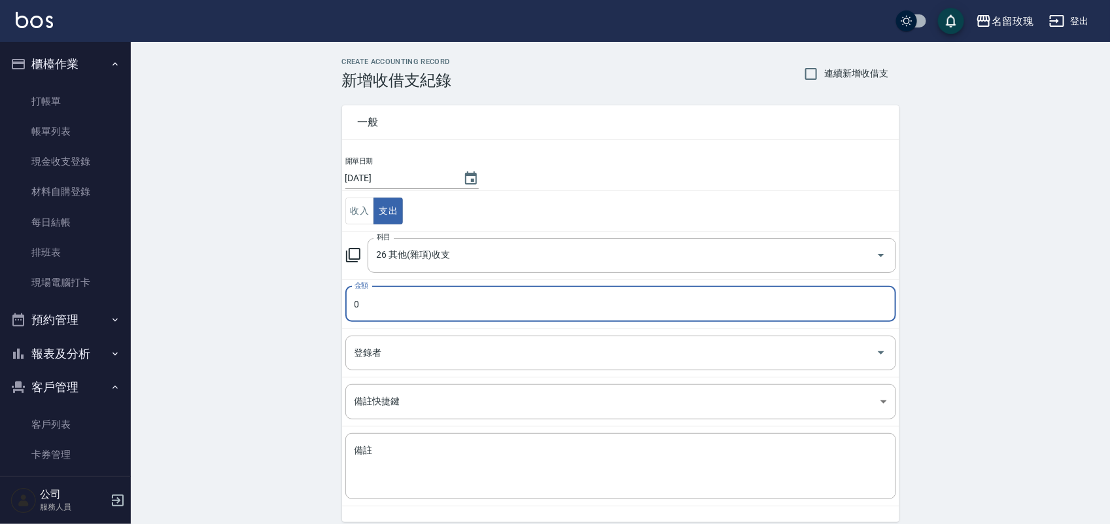
click at [370, 304] on input "0" at bounding box center [620, 303] width 551 height 35
type input "309"
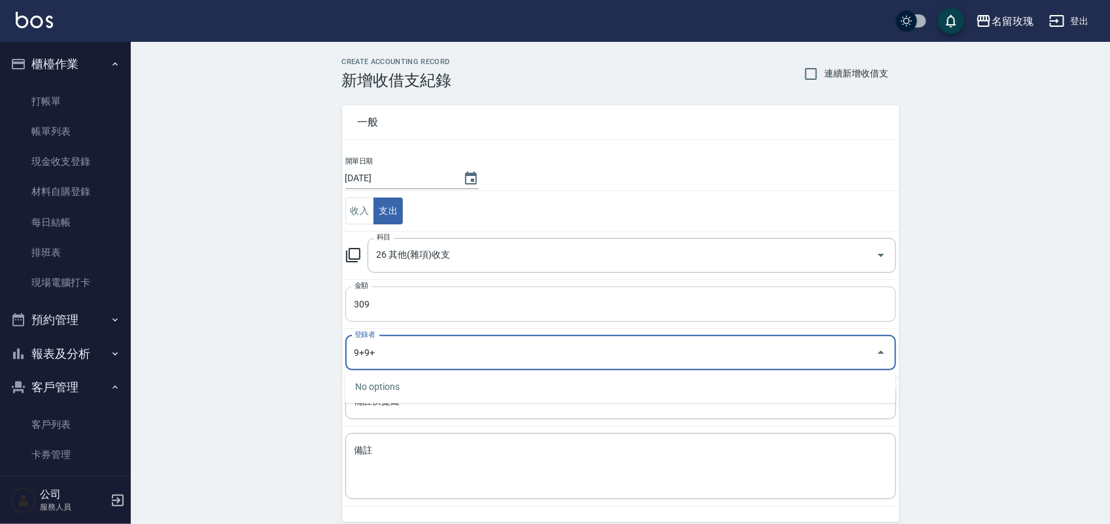
type input "9+9+"
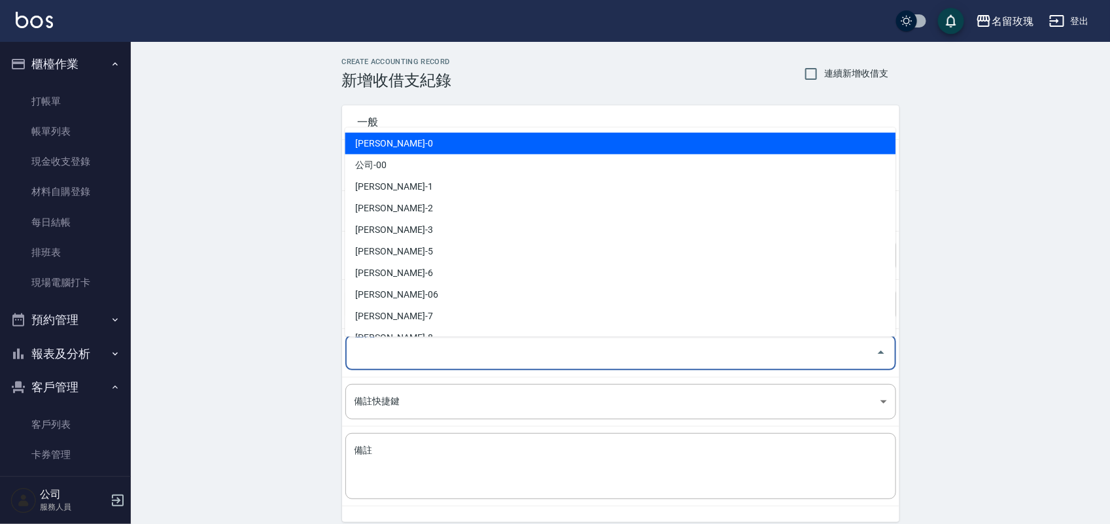
click at [373, 342] on div "登錄者 登錄者" at bounding box center [620, 352] width 551 height 35
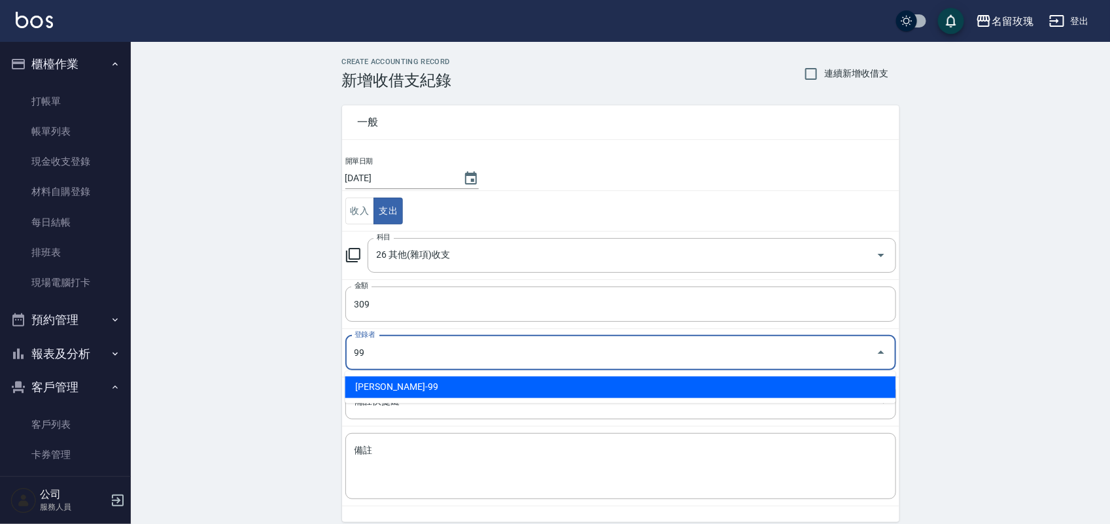
type input "[PERSON_NAME]-99"
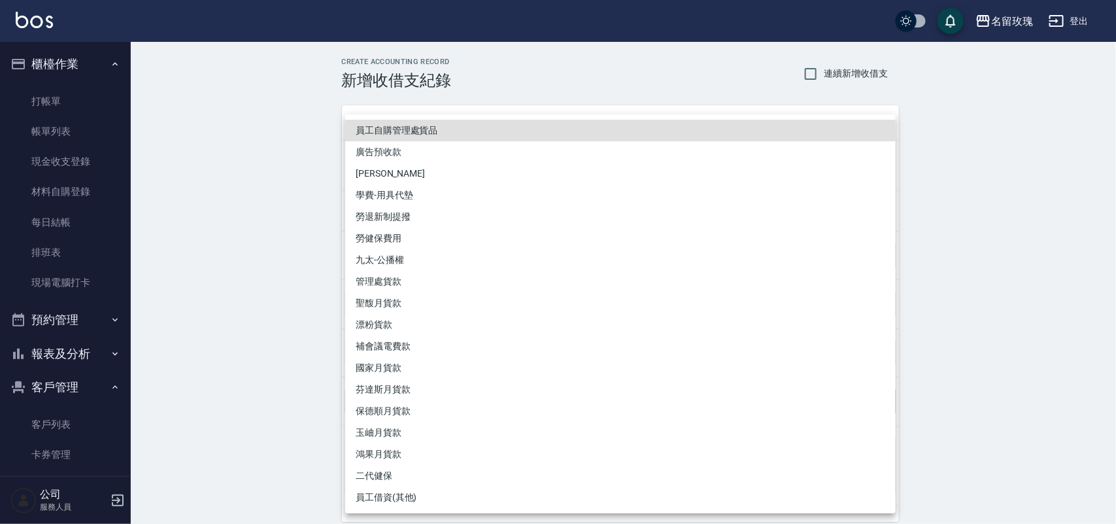
drag, startPoint x: 314, startPoint y: 365, endPoint x: 328, endPoint y: 371, distance: 15.2
click at [318, 367] on div at bounding box center [558, 262] width 1116 height 524
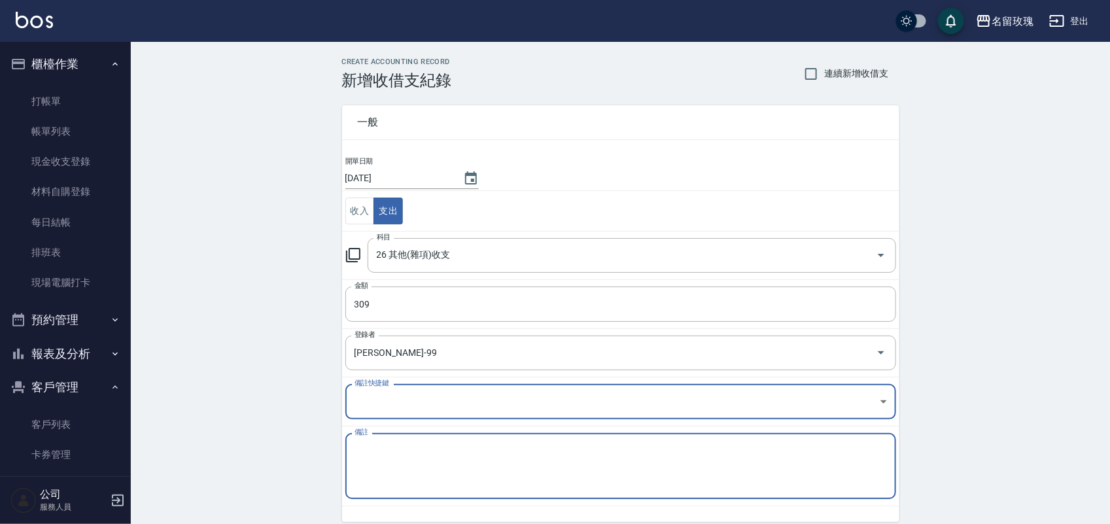
click at [449, 446] on textarea "備註" at bounding box center [620, 466] width 532 height 44
type textarea "w"
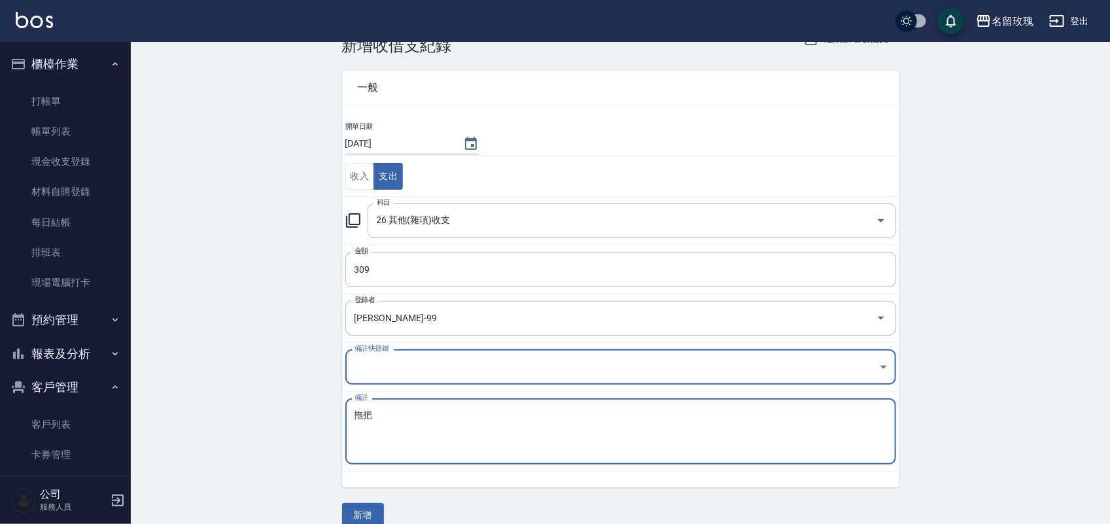
scroll to position [54, 0]
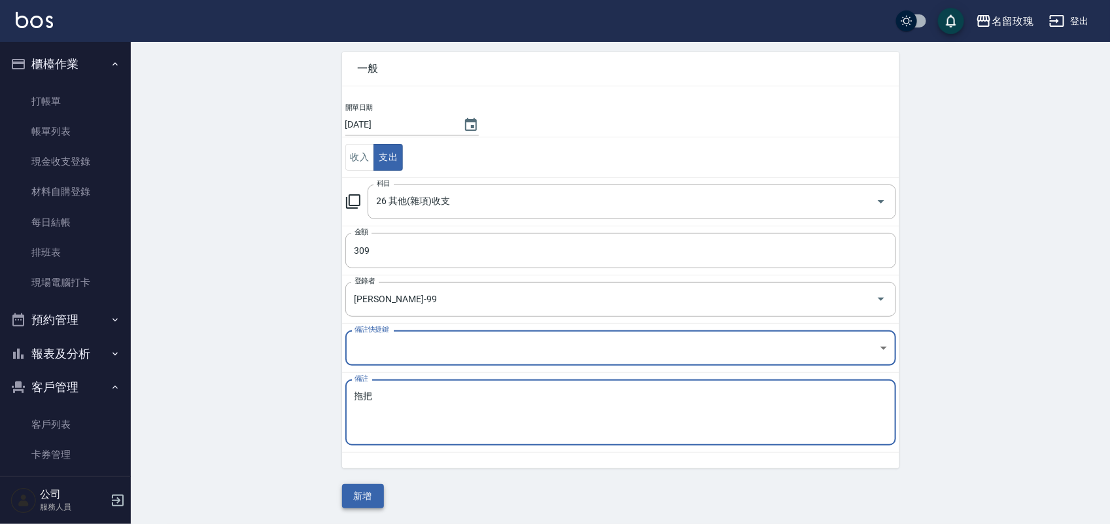
type textarea "拖把"
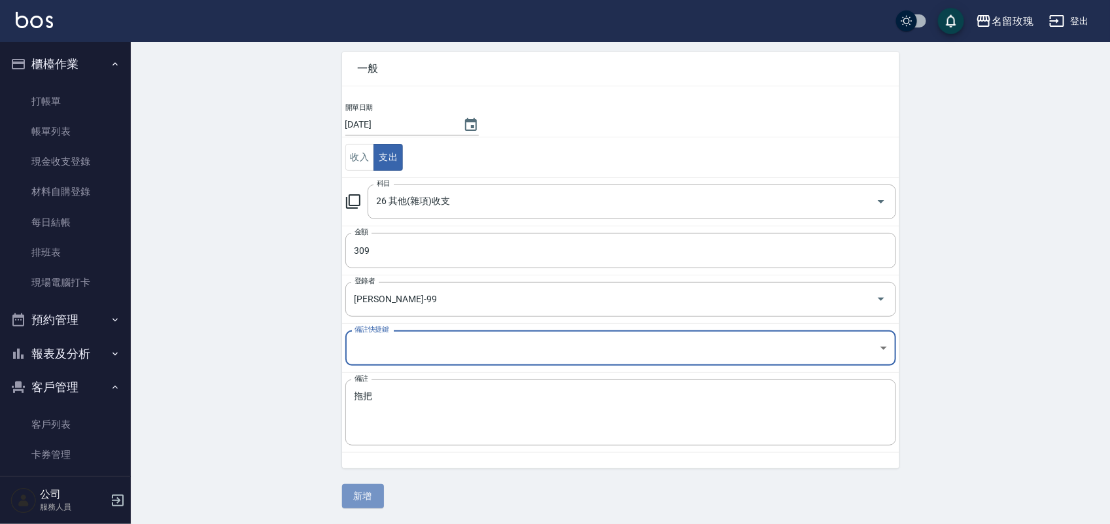
drag, startPoint x: 364, startPoint y: 497, endPoint x: 350, endPoint y: 518, distance: 25.0
click at [362, 496] on button "新增" at bounding box center [363, 496] width 42 height 24
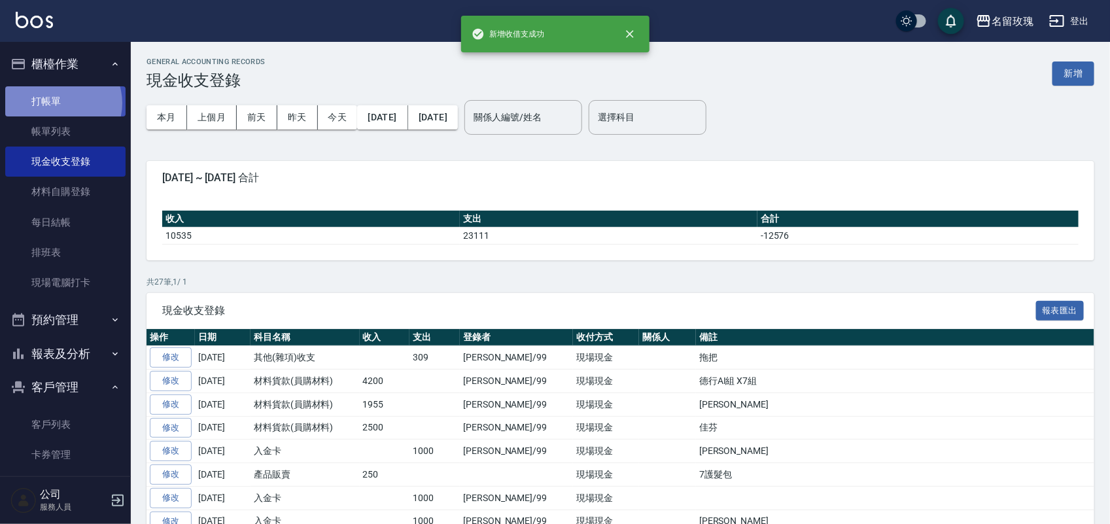
click at [60, 103] on link "打帳單" at bounding box center [65, 101] width 120 height 30
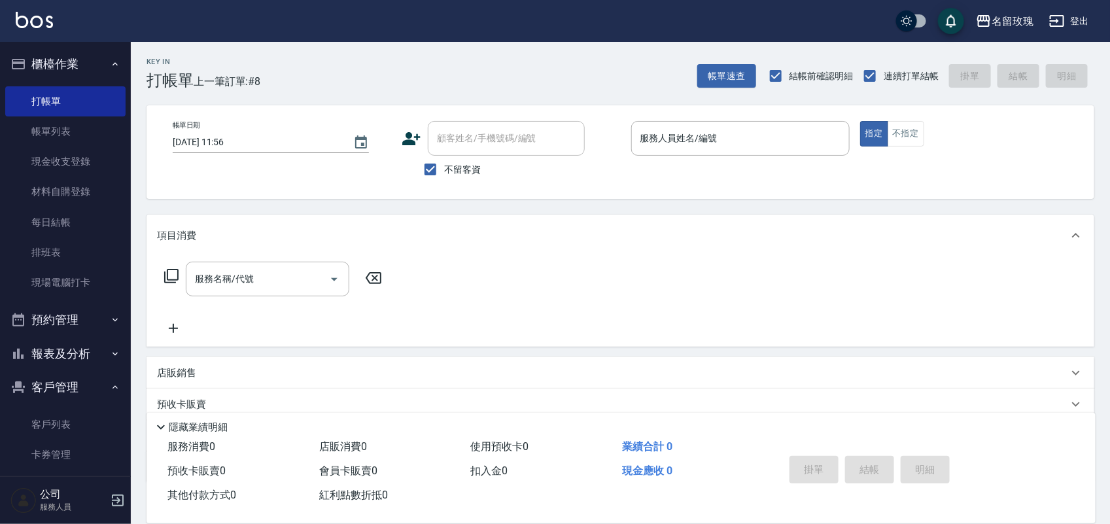
click at [46, 404] on ul "客戶列表 卡券管理 入金管理" at bounding box center [65, 454] width 120 height 101
click at [56, 392] on button "客戶管理" at bounding box center [65, 387] width 120 height 34
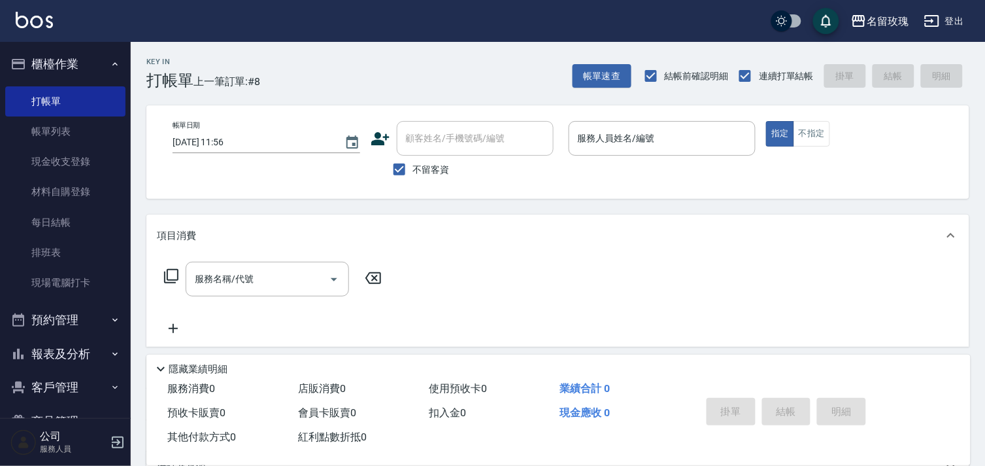
drag, startPoint x: 1093, startPoint y: 3, endPoint x: 599, endPoint y: 37, distance: 494.8
click at [599, 37] on div "名留玫瑰 登出" at bounding box center [492, 21] width 985 height 42
click at [734, 137] on input "服務人員姓名/編號" at bounding box center [663, 138] width 176 height 23
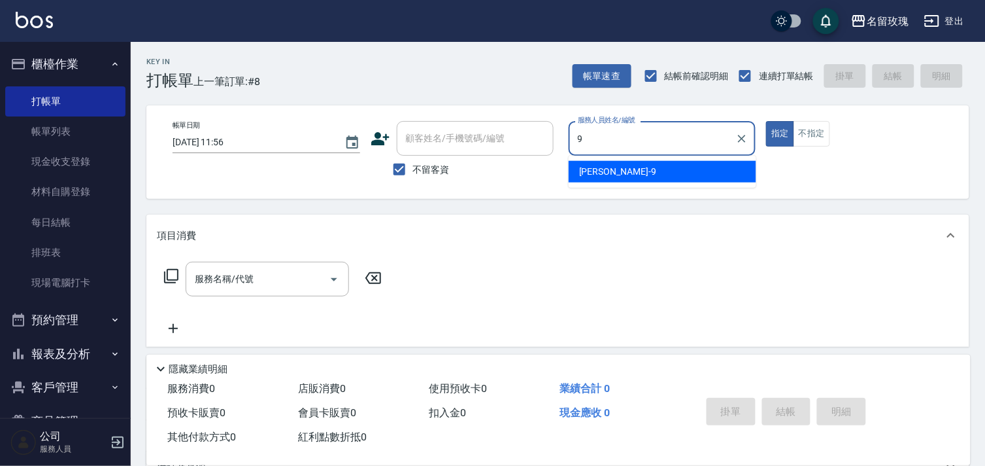
type input "[PERSON_NAME]老師-9"
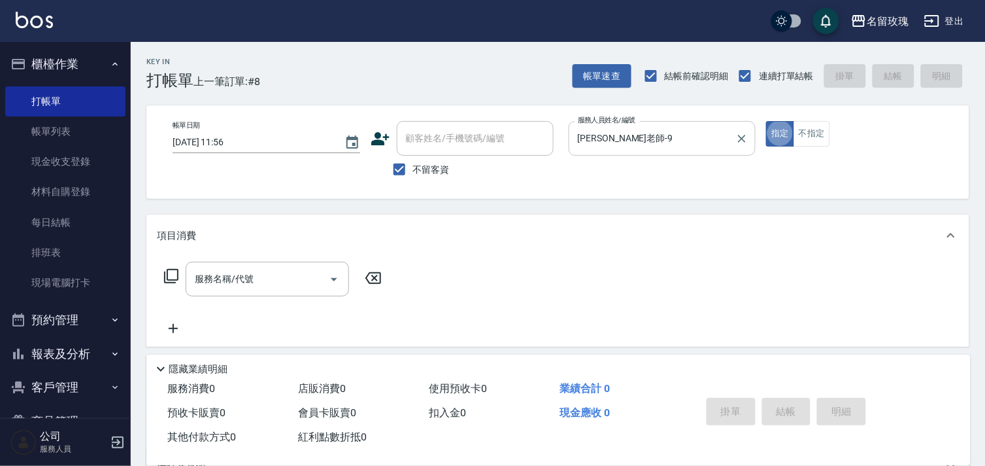
type button "true"
click at [804, 132] on button "不指定" at bounding box center [812, 133] width 37 height 25
drag, startPoint x: 297, startPoint y: 263, endPoint x: 289, endPoint y: 279, distance: 18.4
click at [296, 264] on div "服務名稱/代號" at bounding box center [267, 279] width 163 height 35
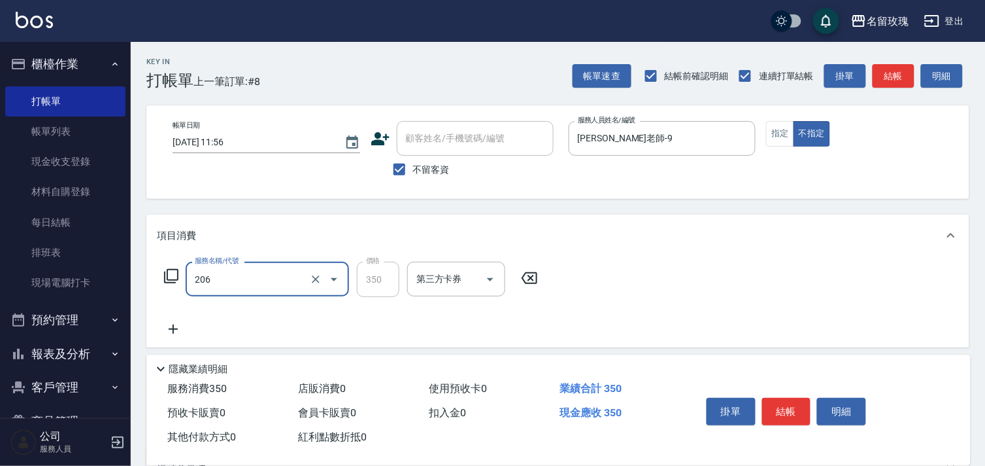
type input "洗髮精油(206)"
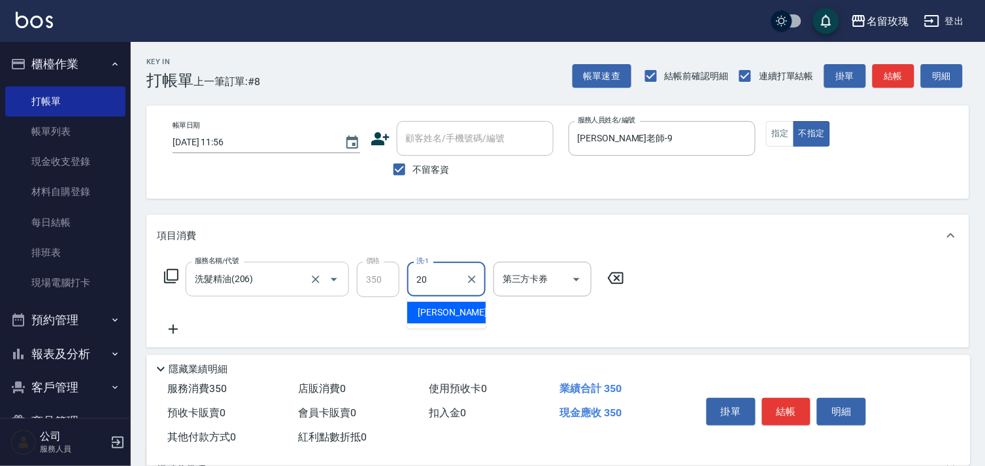
type input "[PERSON_NAME]-20"
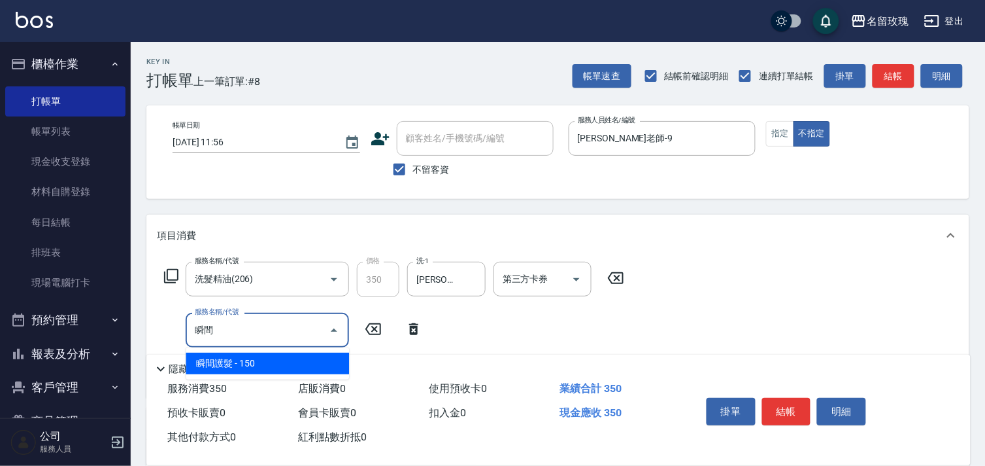
click at [297, 360] on span "瞬間護髮 - 150" at bounding box center [267, 363] width 163 height 22
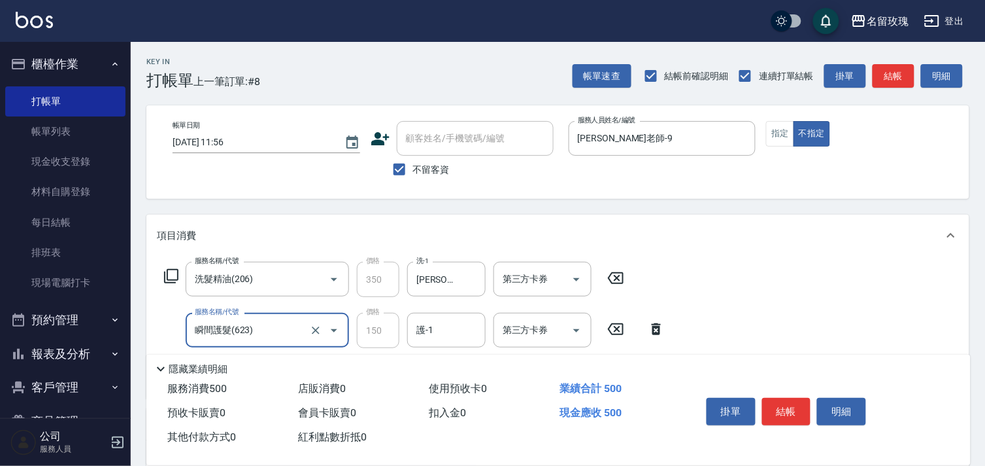
type input "瞬間護髮(623)"
click at [466, 329] on input "護-1" at bounding box center [446, 329] width 67 height 23
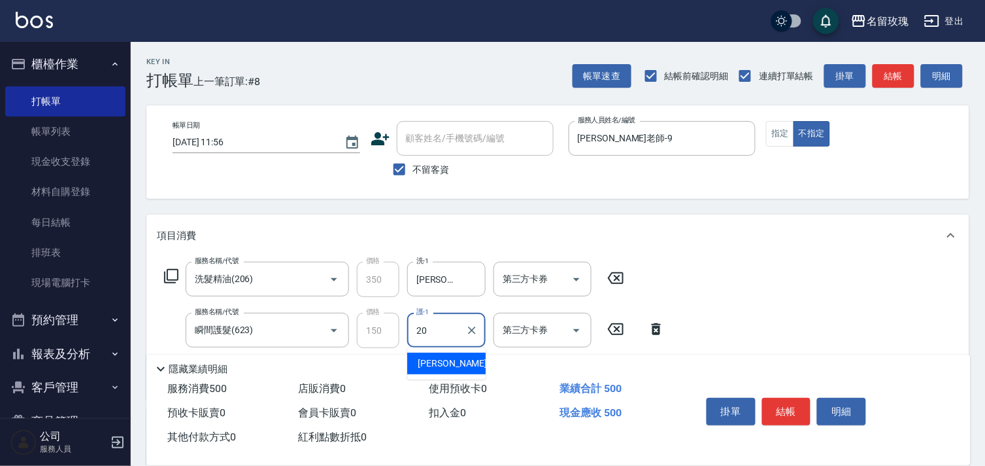
type input "[PERSON_NAME]-20"
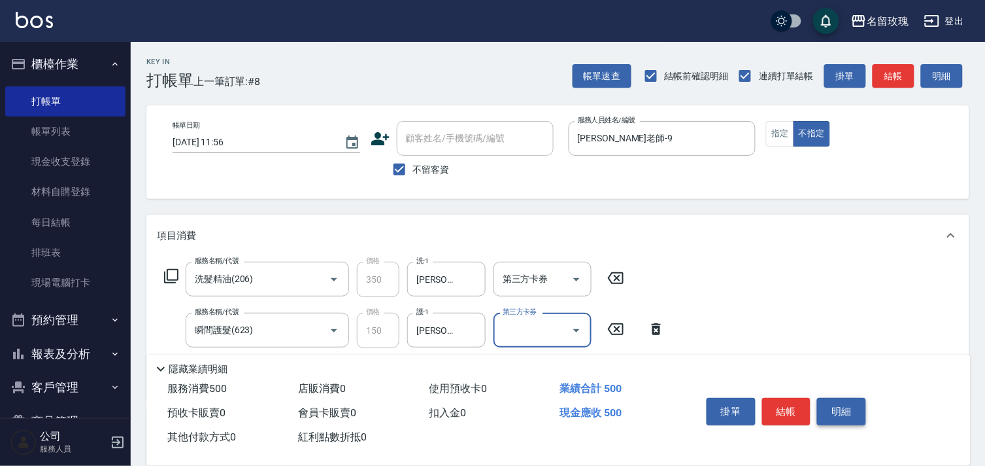
click at [823, 398] on button "明細" at bounding box center [841, 411] width 49 height 27
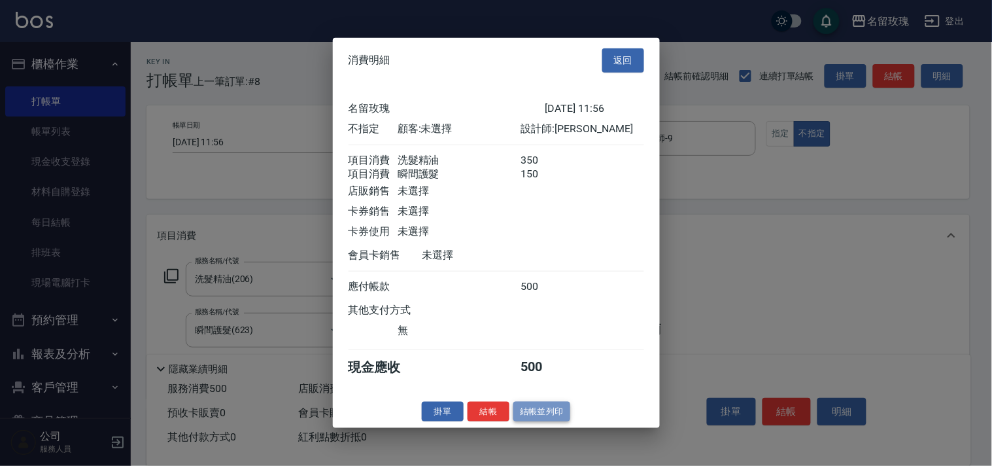
click at [548, 415] on button "結帳並列印" at bounding box center [541, 411] width 57 height 20
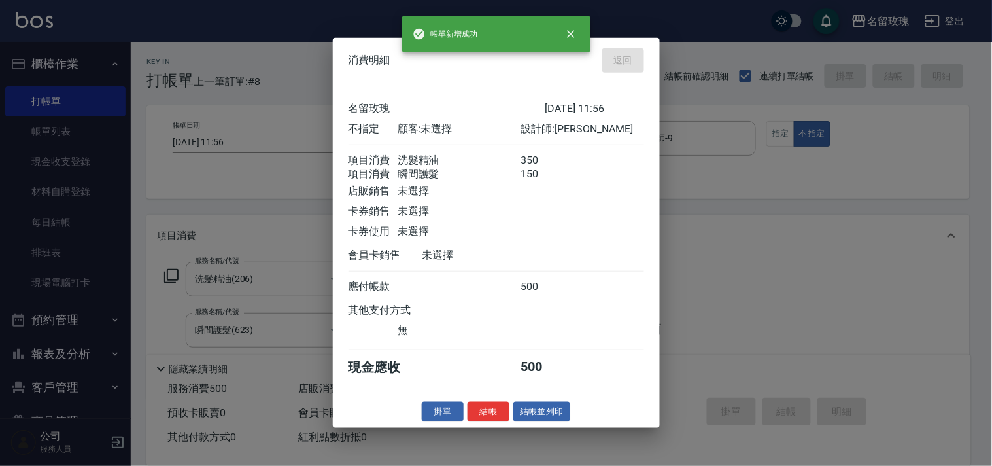
type input "[DATE] 11:58"
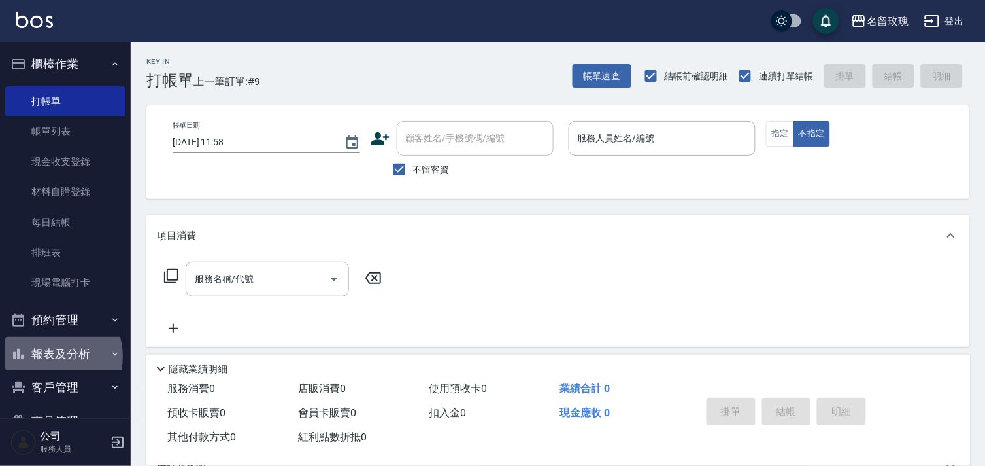
drag, startPoint x: 53, startPoint y: 356, endPoint x: 65, endPoint y: 390, distance: 35.6
click at [54, 357] on button "報表及分析" at bounding box center [65, 354] width 120 height 34
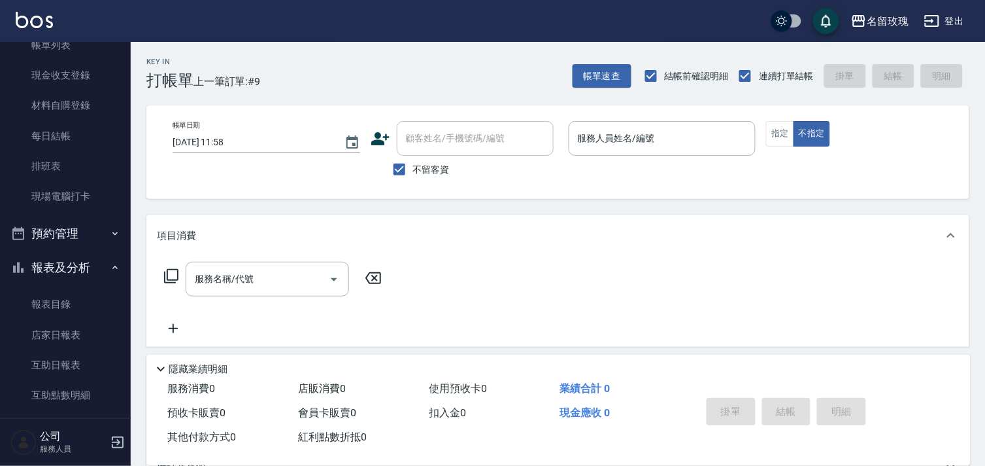
scroll to position [218, 0]
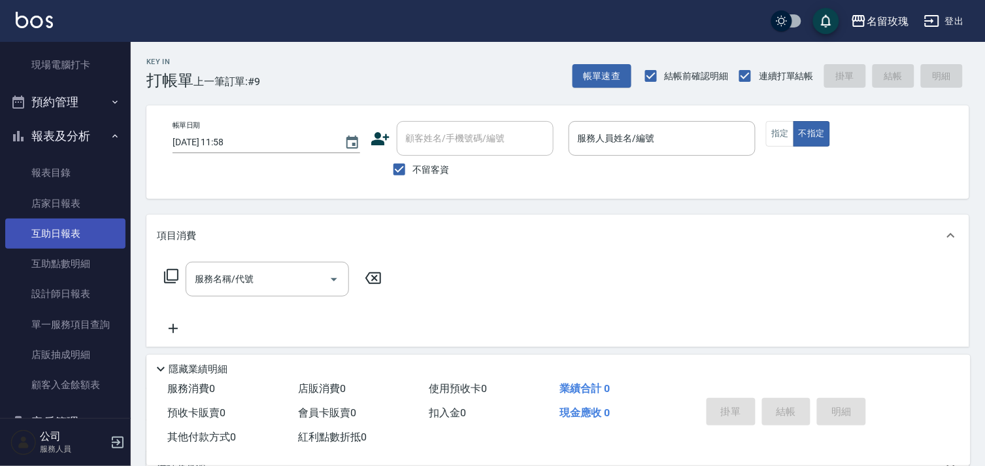
click at [81, 232] on link "互助日報表" at bounding box center [65, 233] width 120 height 30
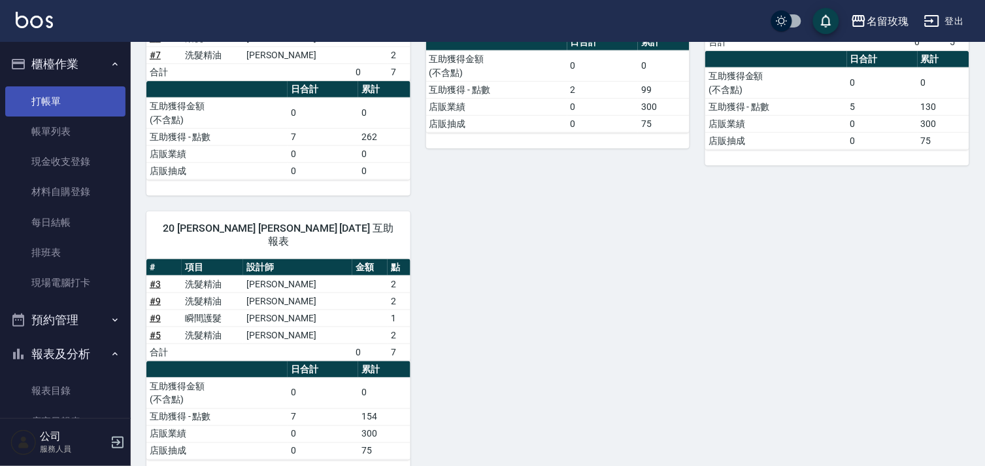
click at [68, 93] on link "打帳單" at bounding box center [65, 101] width 120 height 30
